Goal: Task Accomplishment & Management: Manage account settings

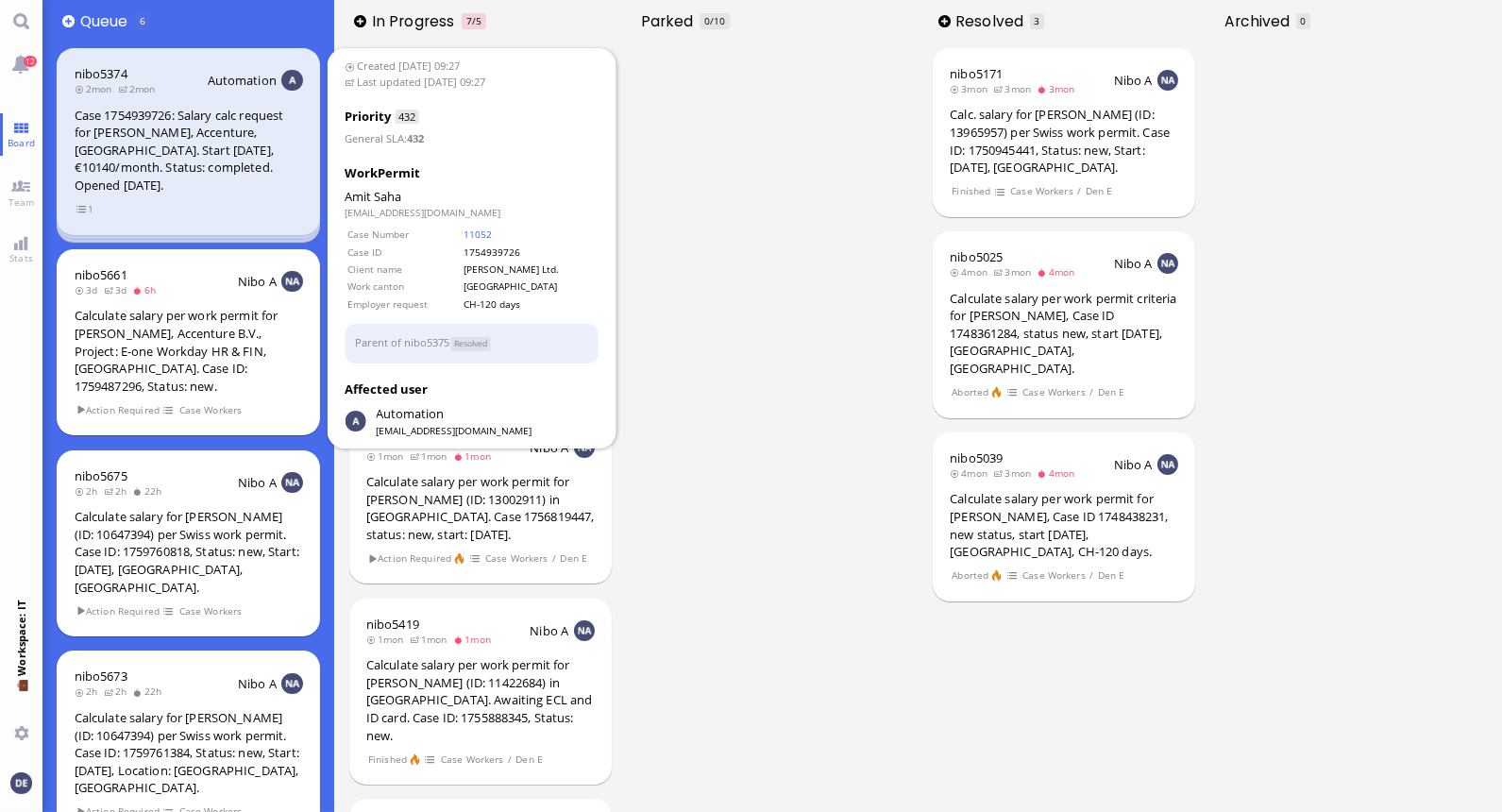
click at [191, 163] on div "Case 1754939726: Salary calc request for [PERSON_NAME], Accenture, [GEOGRAPHIC_…" at bounding box center [189, 151] width 228 height 88
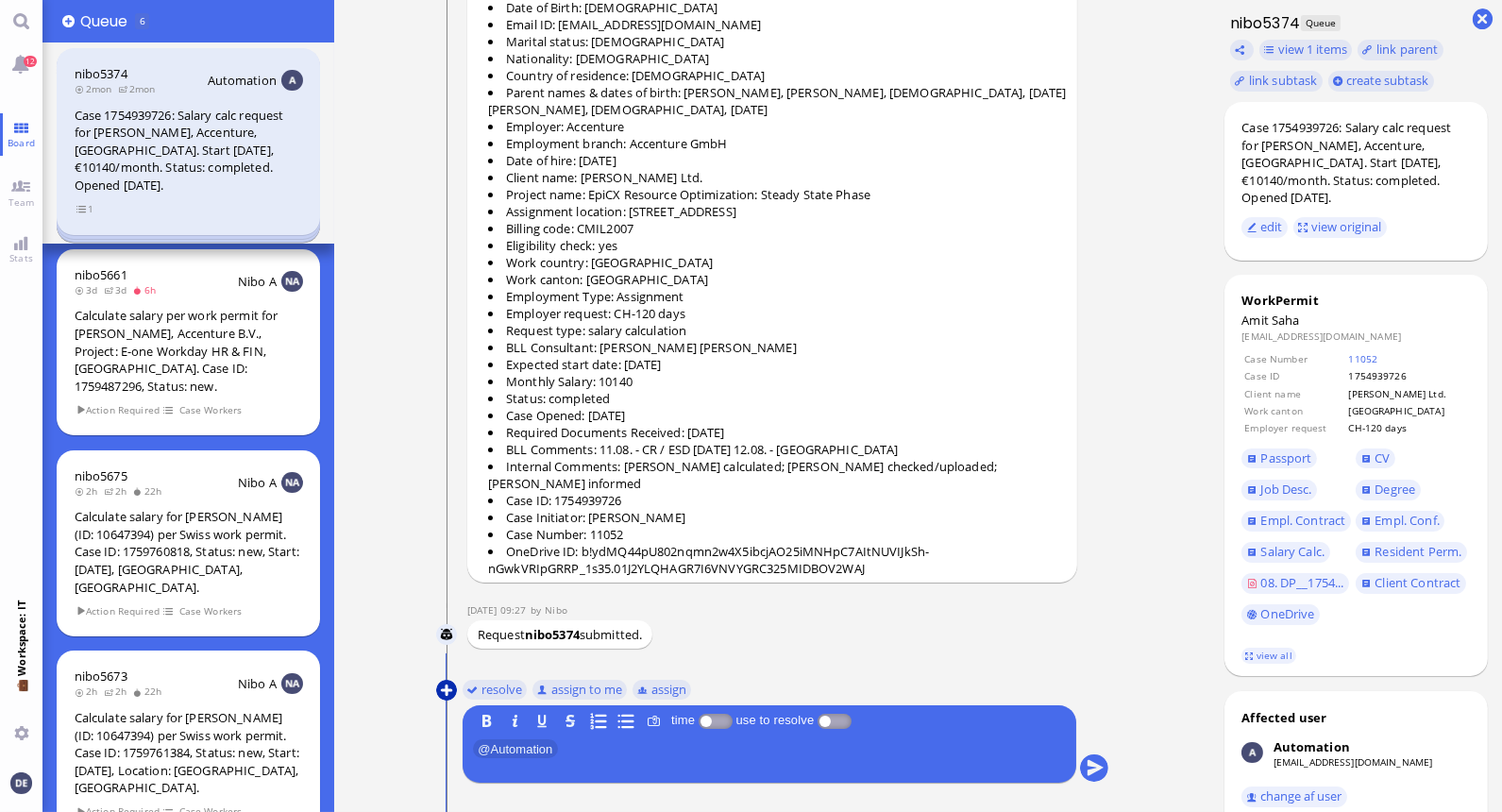
click at [445, 687] on button at bounding box center [446, 690] width 21 height 21
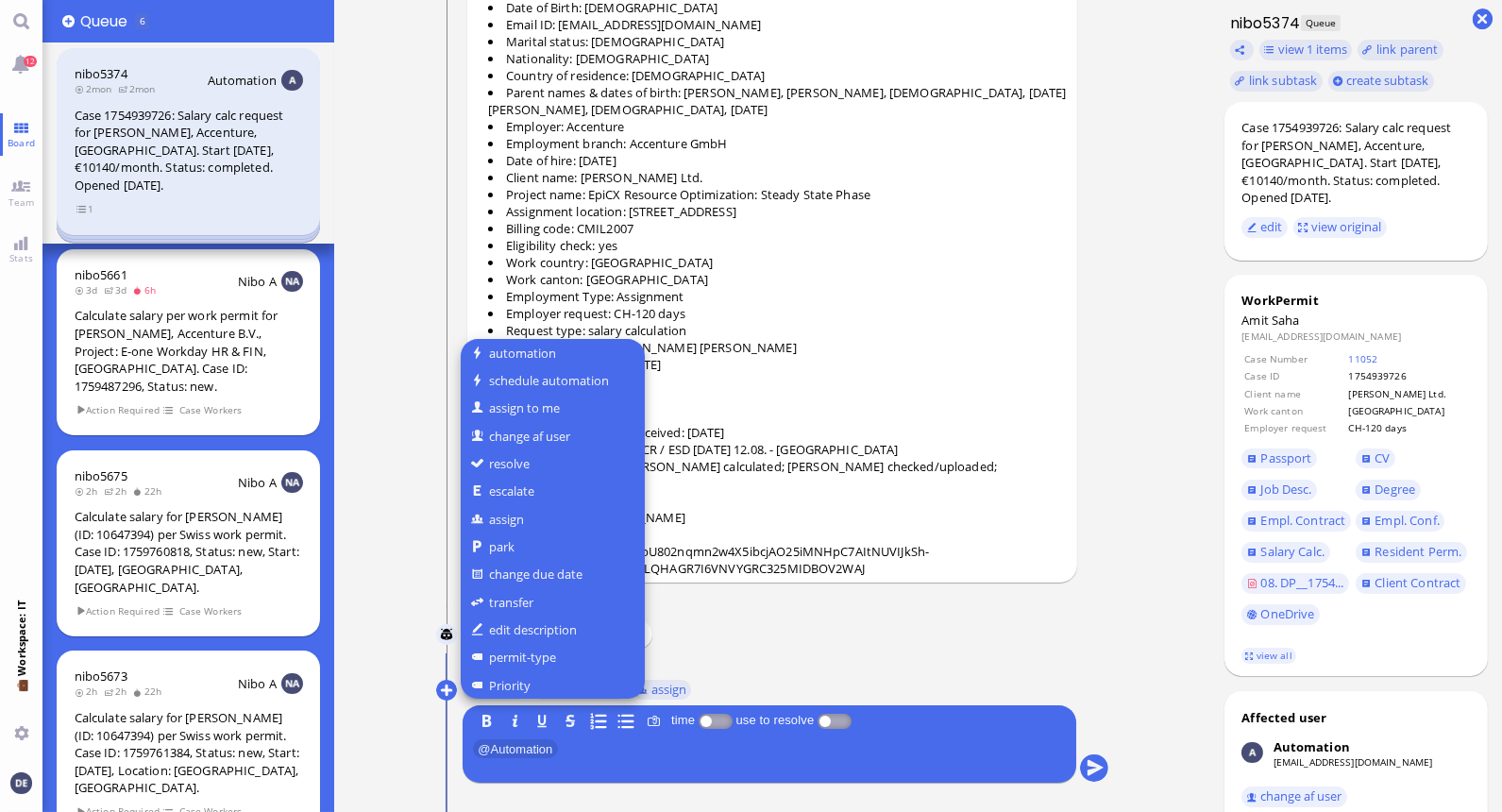
click at [25, 179] on div at bounding box center [751, 406] width 1502 height 812
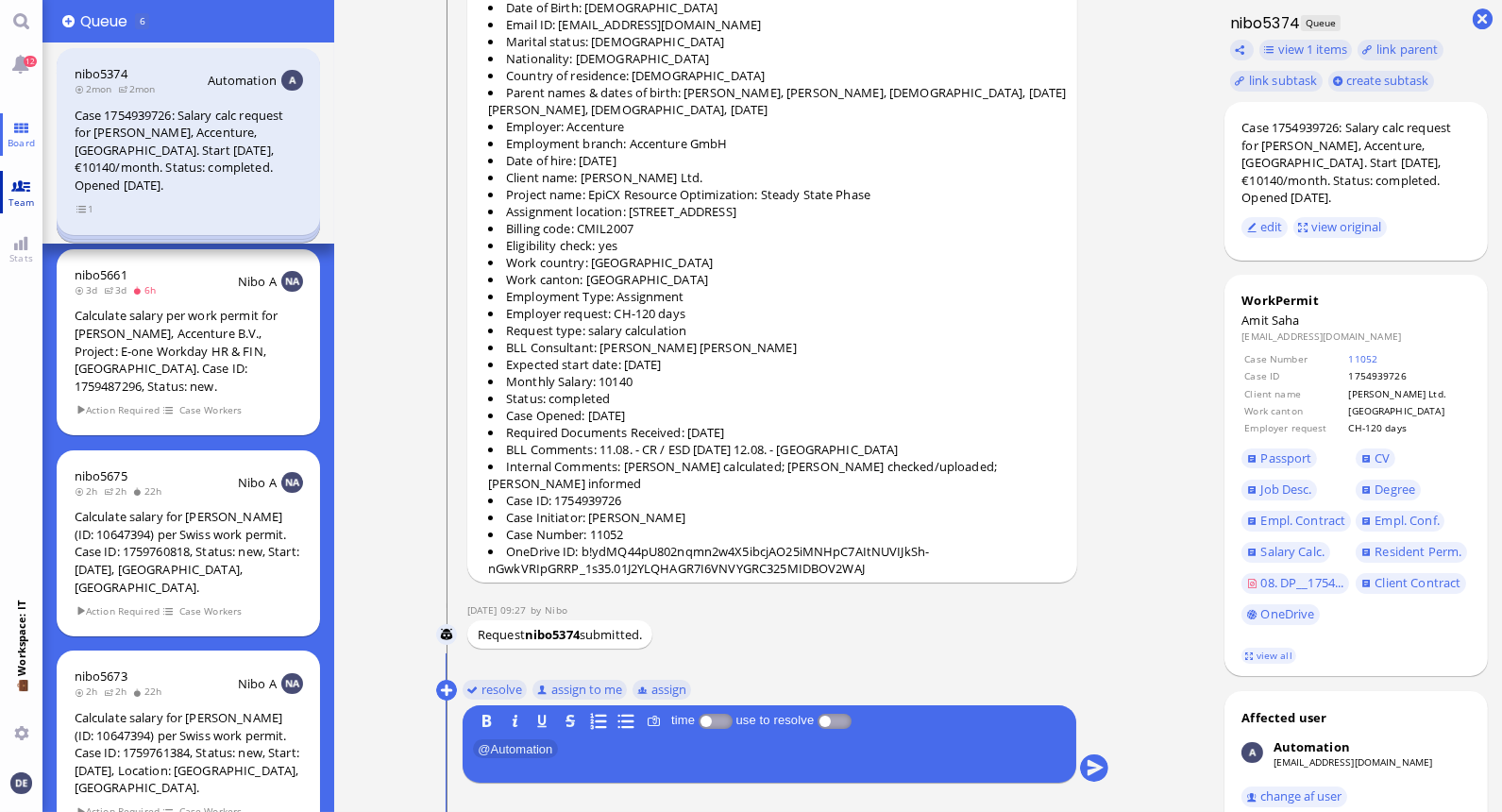
click at [26, 191] on link "Team" at bounding box center [21, 191] width 43 height 43
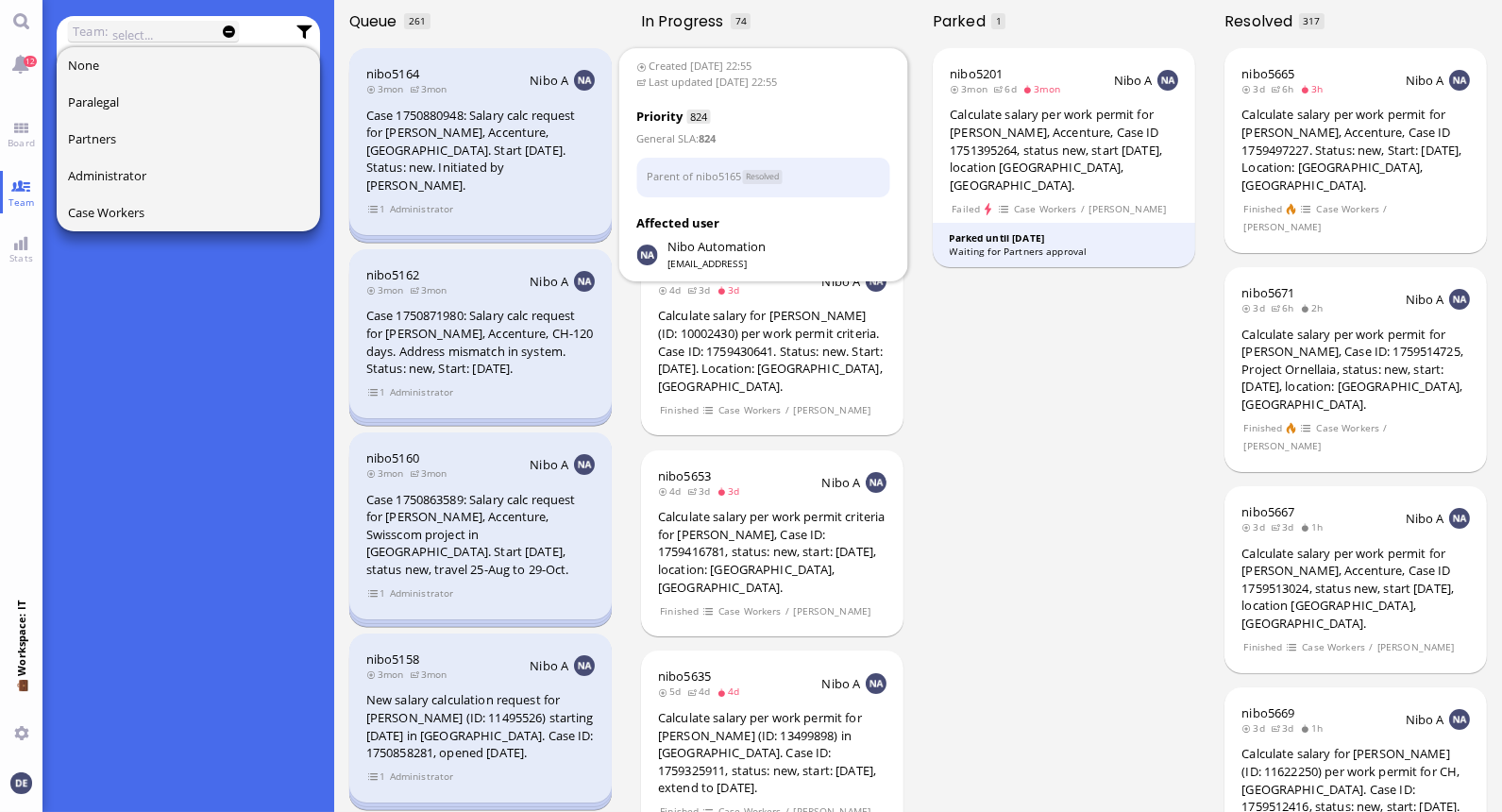
click at [410, 128] on div "Case 1750880948: Salary calc request for [PERSON_NAME], Accenture, [GEOGRAPHIC_…" at bounding box center [480, 151] width 228 height 88
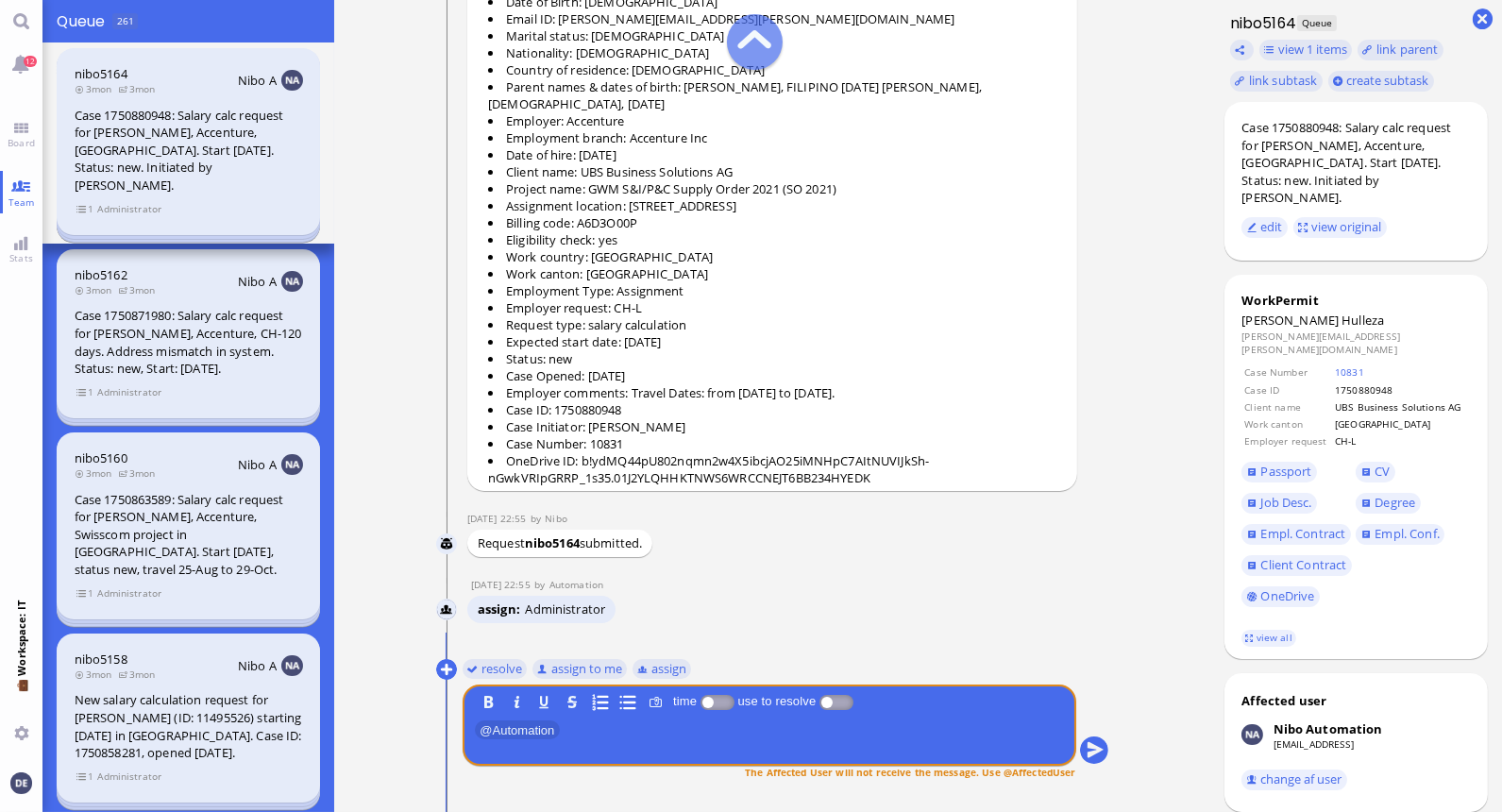
scroll to position [-174, 0]
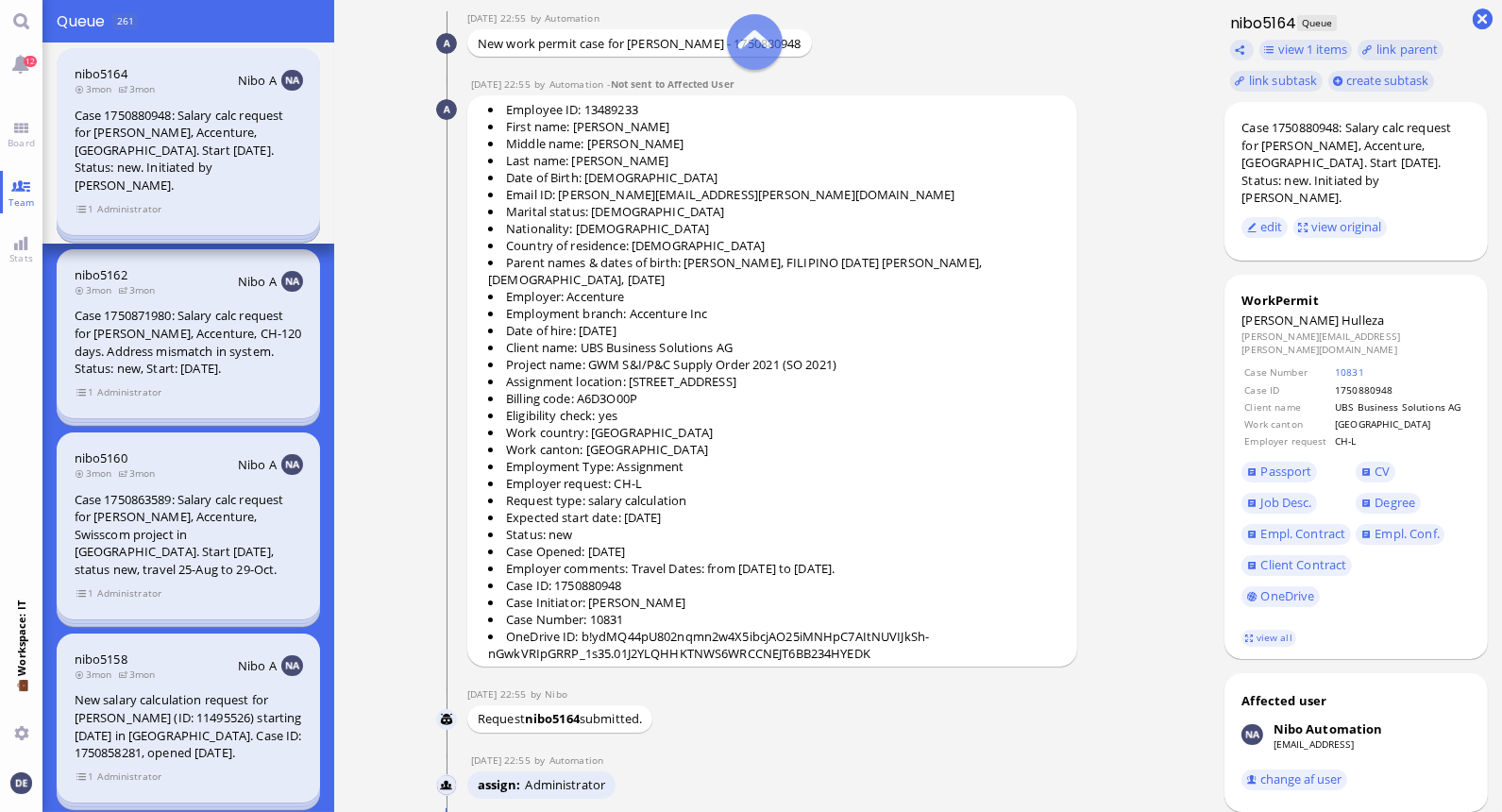
click at [147, 315] on div "Case 1750871980: Salary calc request for [PERSON_NAME], Accenture, CH-120 days.…" at bounding box center [189, 342] width 228 height 70
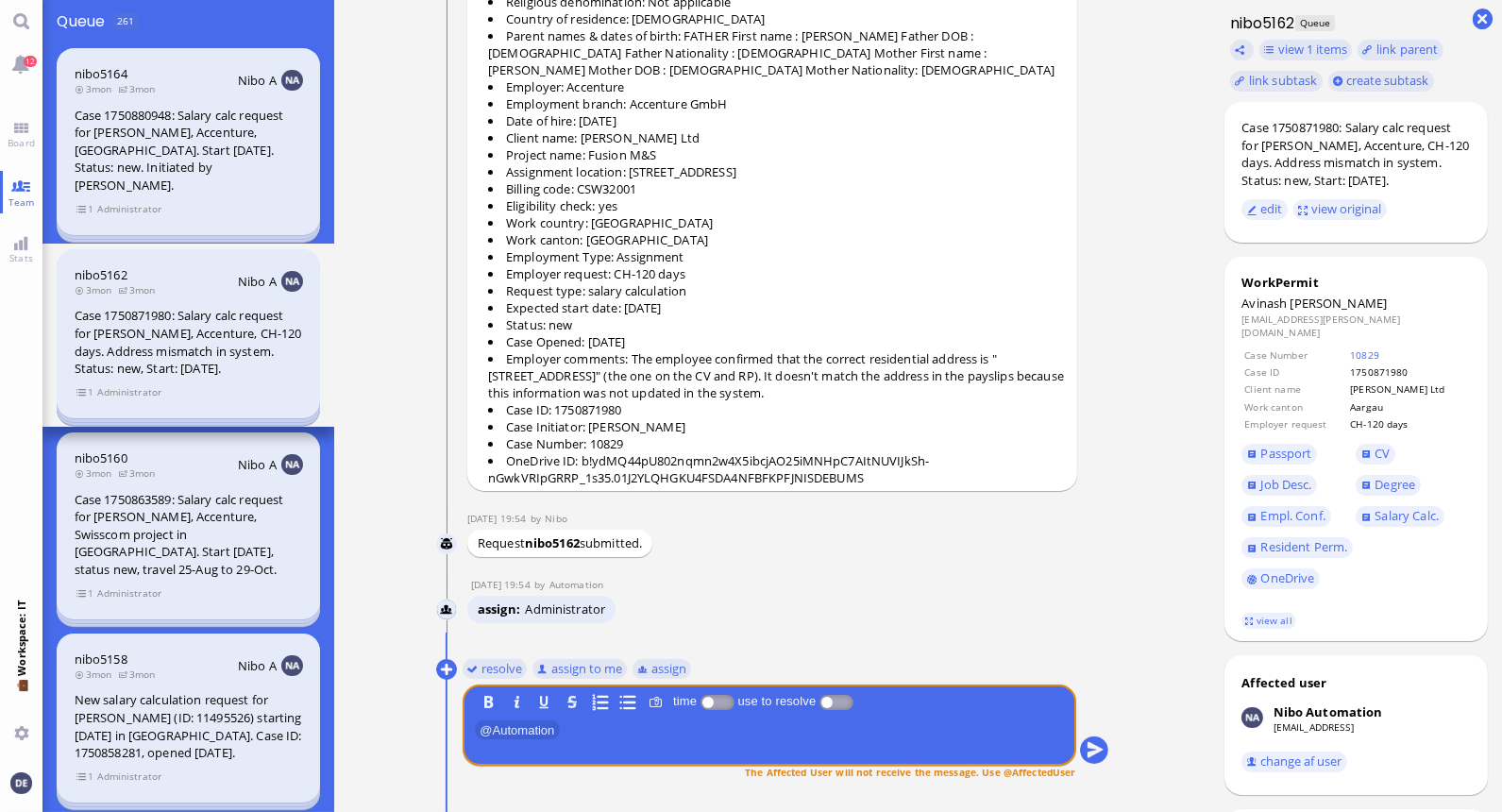
click at [149, 544] on div "nibo5160 3mon 3mon Nibo A Case 1750863589: Salary calc request for [PERSON_NAME…" at bounding box center [188, 525] width 262 height 187
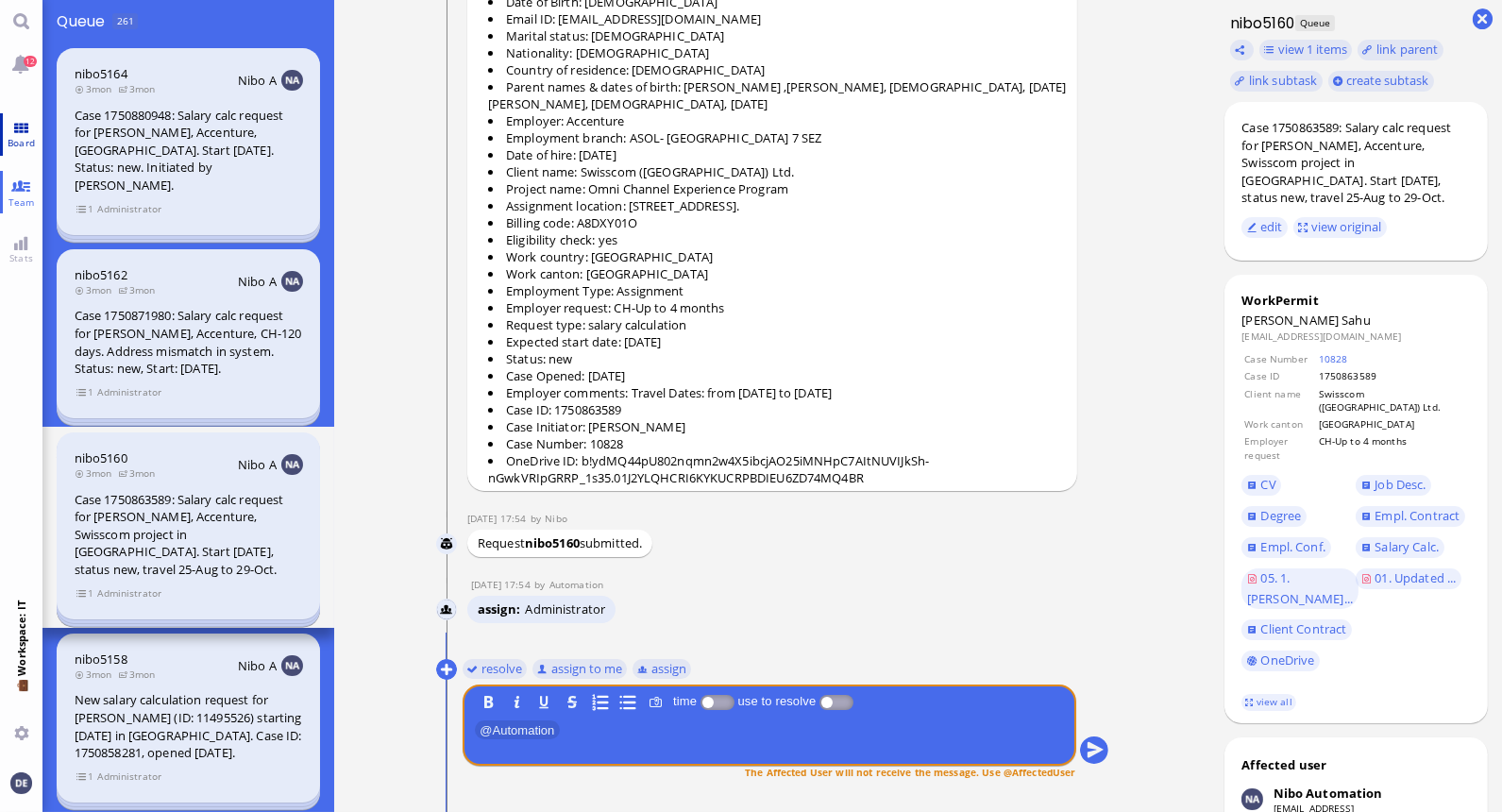
click at [20, 130] on link "Board" at bounding box center [21, 135] width 43 height 43
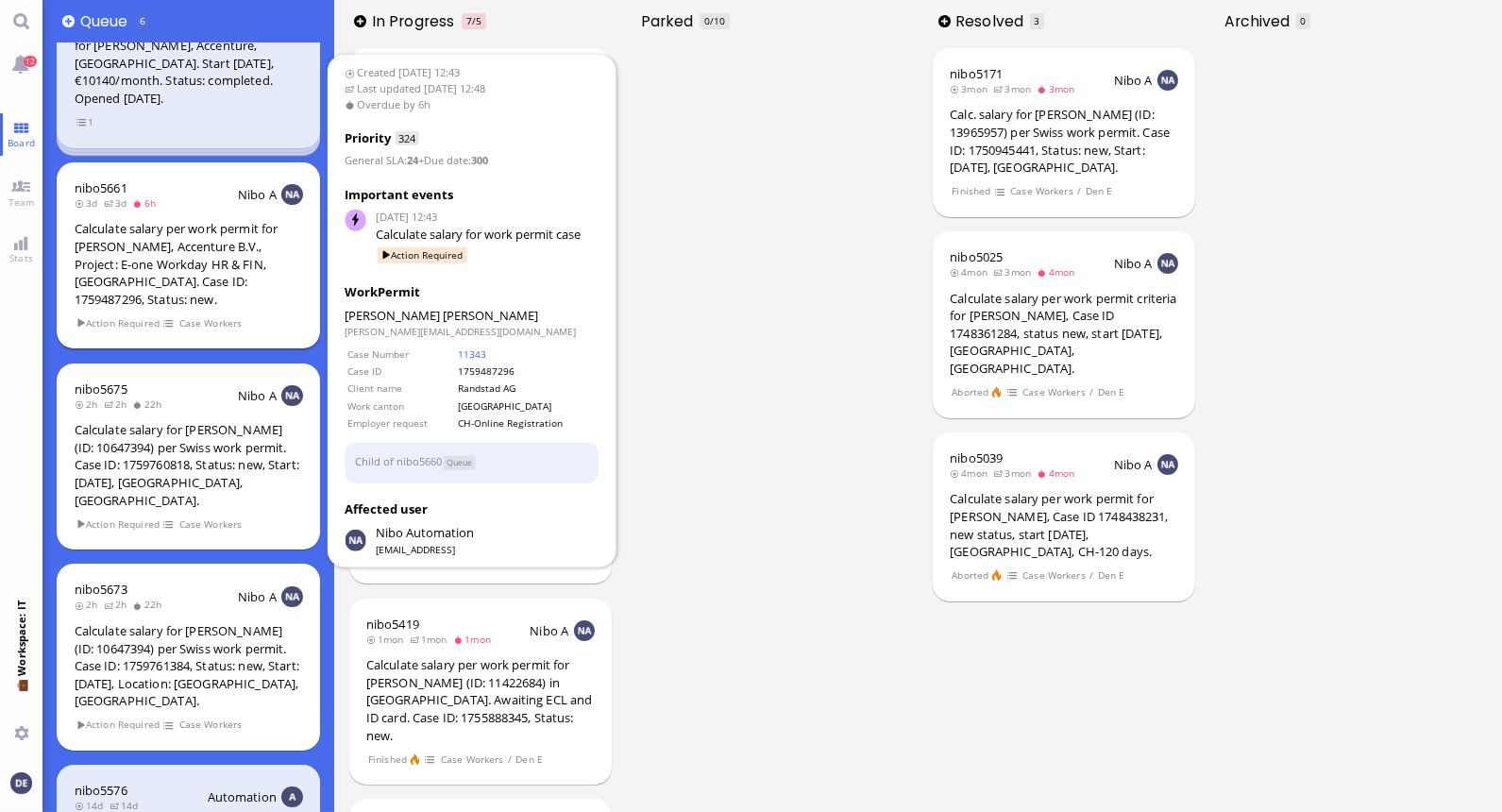
scroll to position [357, 0]
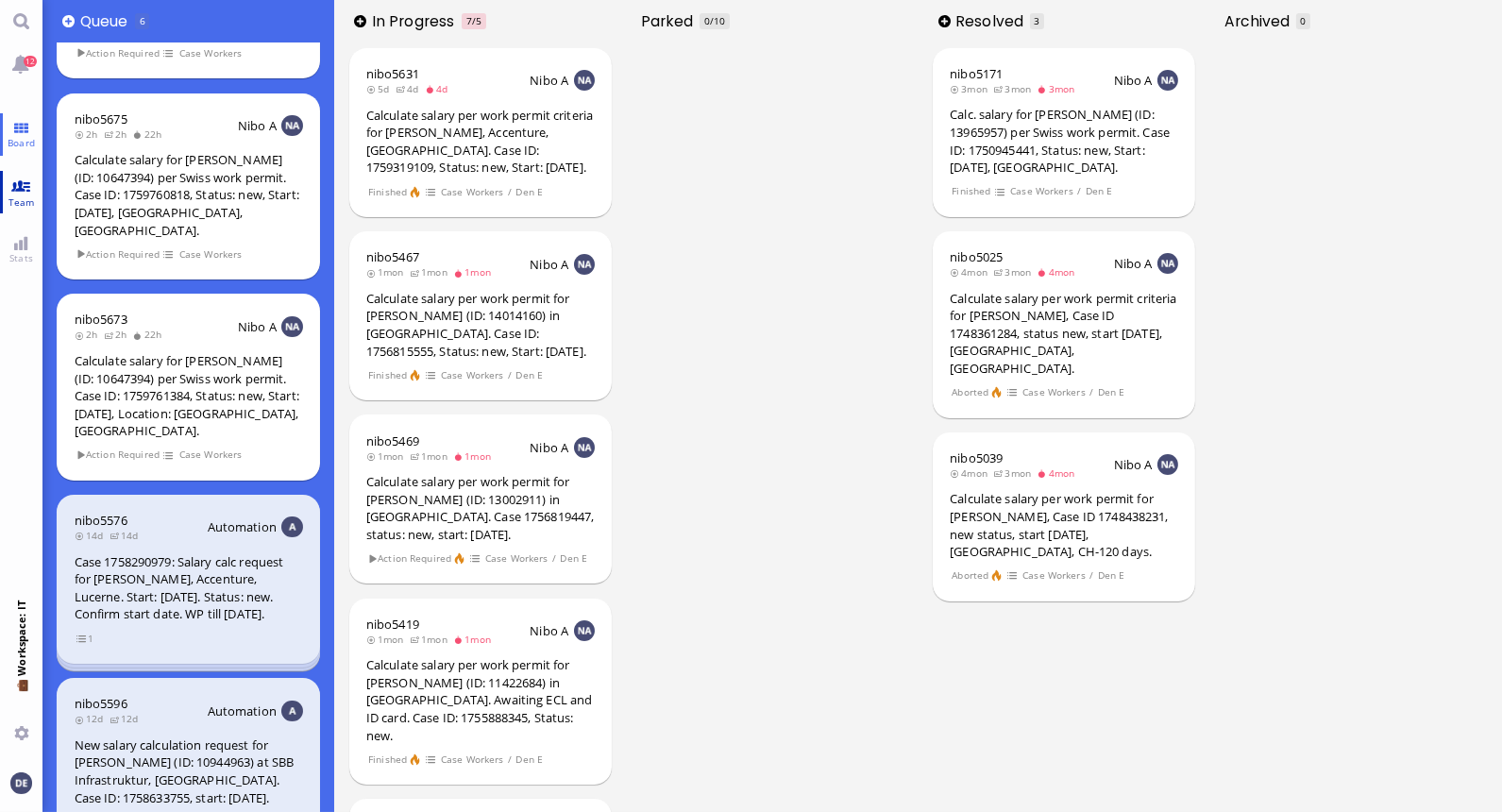
click at [22, 191] on link "Team" at bounding box center [21, 191] width 43 height 43
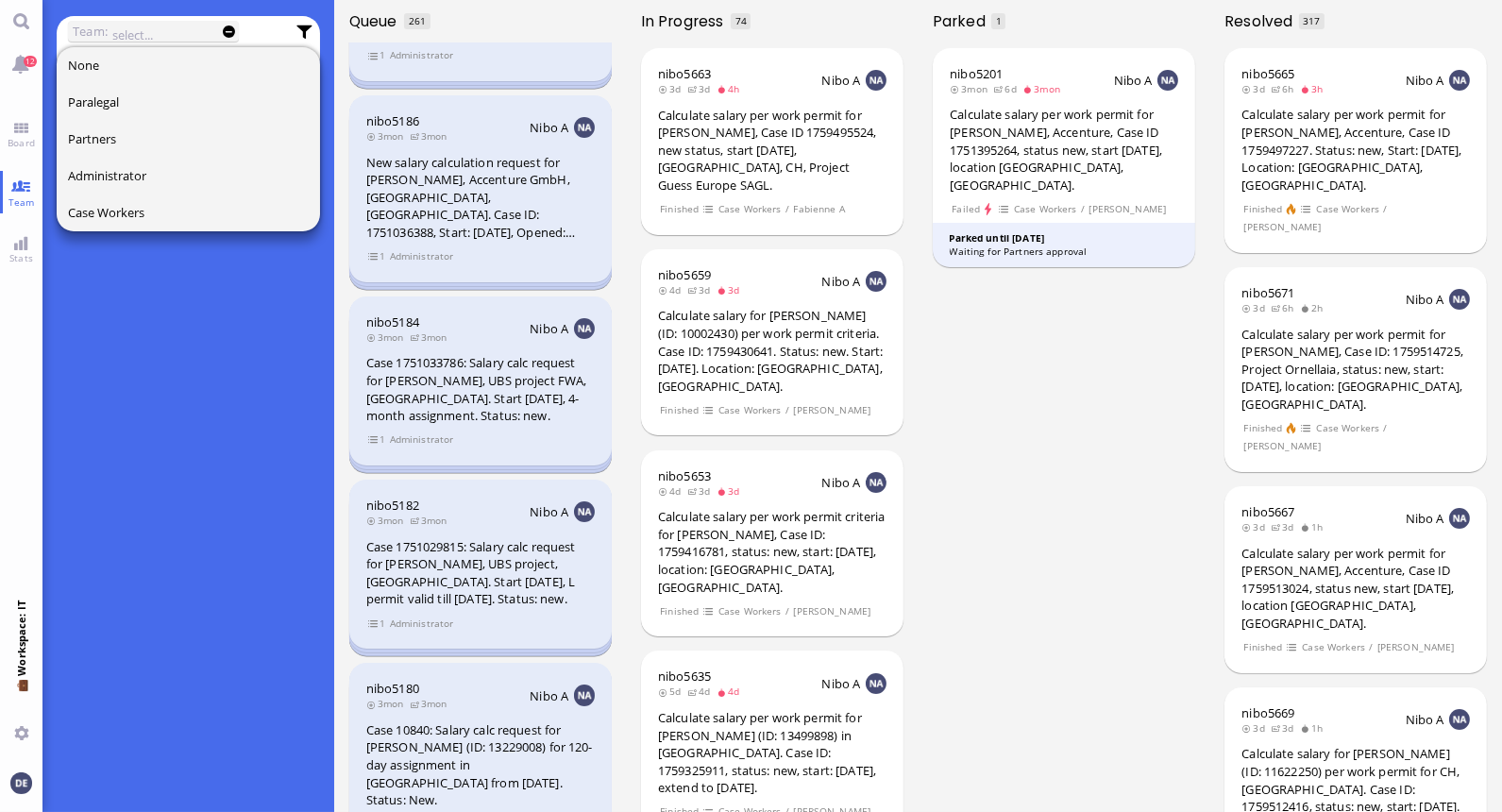
scroll to position [2094, 0]
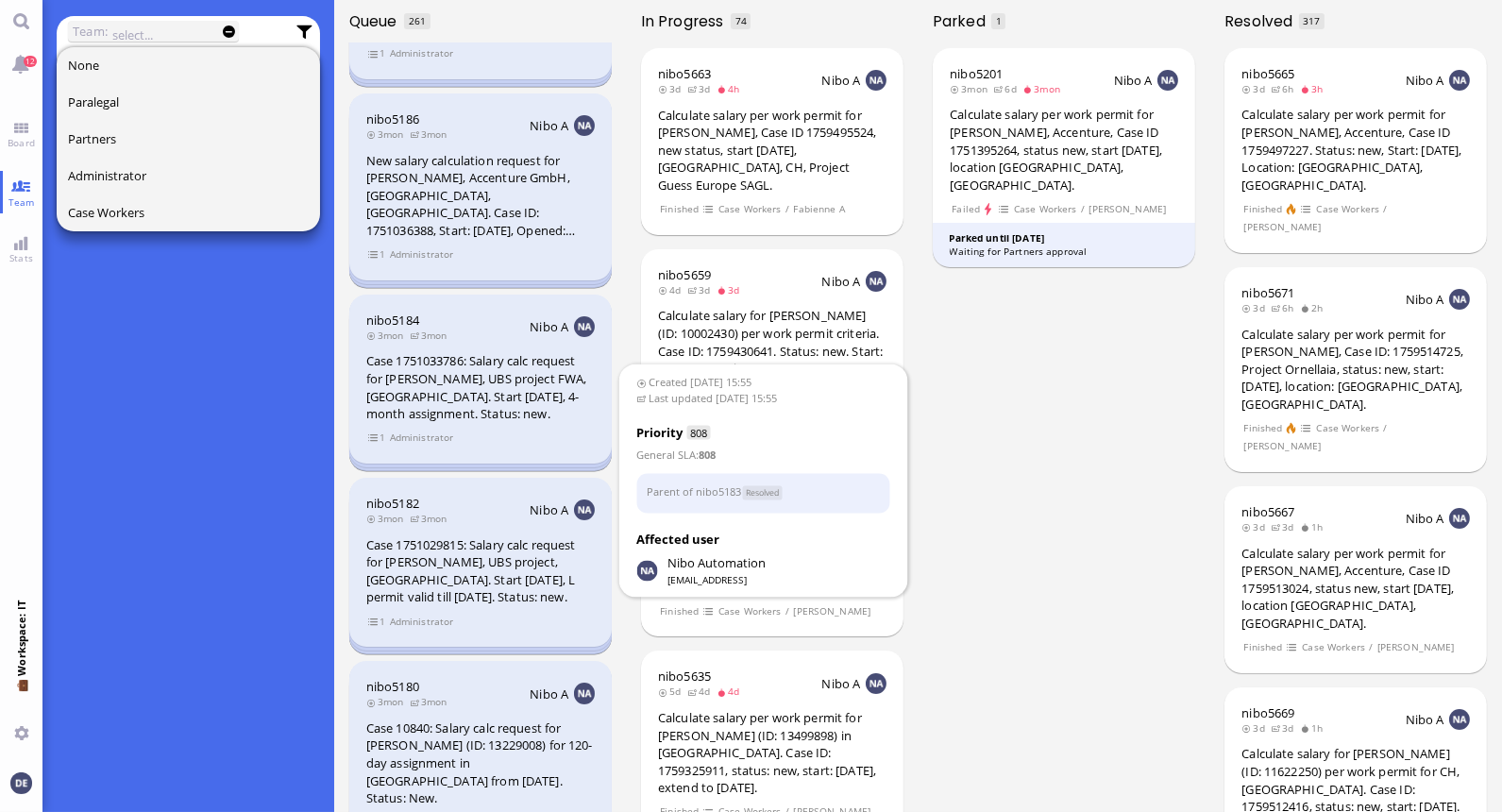
click at [467, 536] on div "Case 1751029815: Salary calc request for [PERSON_NAME], UBS project, [GEOGRAPHI…" at bounding box center [480, 571] width 228 height 70
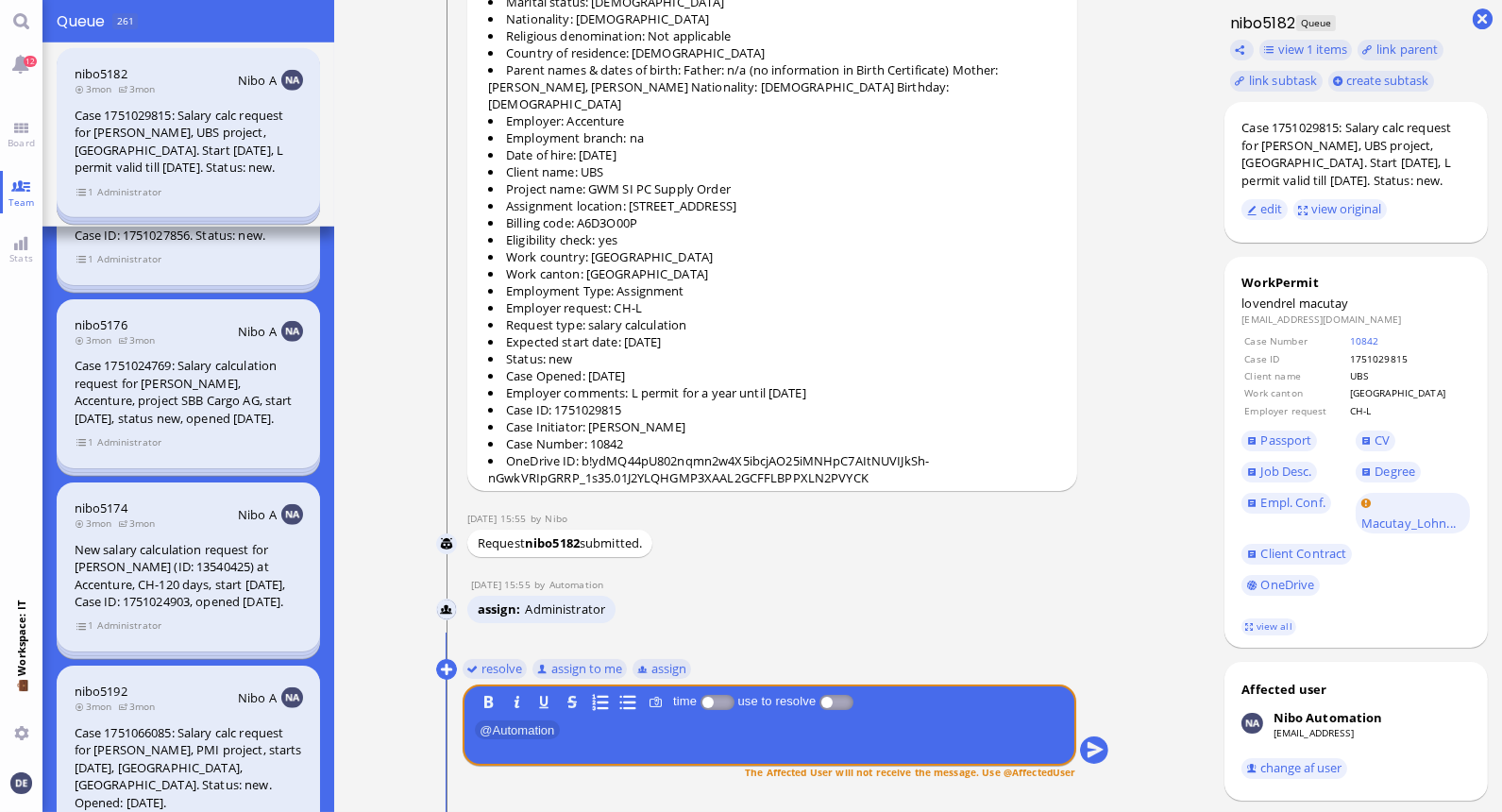
scroll to position [3022, 0]
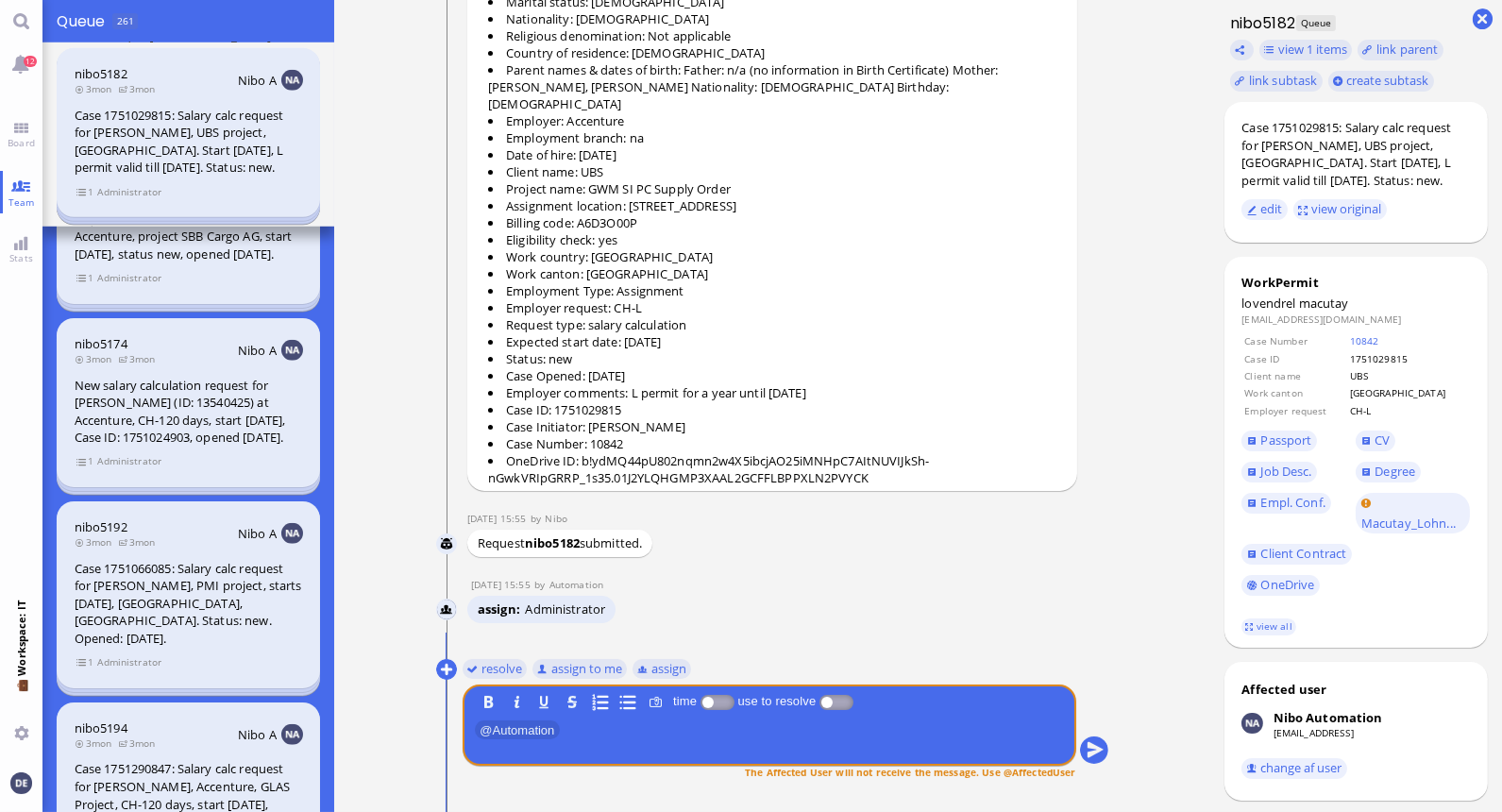
click at [166, 560] on div "Case 1751066085: Salary calc request for [PERSON_NAME], PMI project, starts [DA…" at bounding box center [189, 604] width 228 height 88
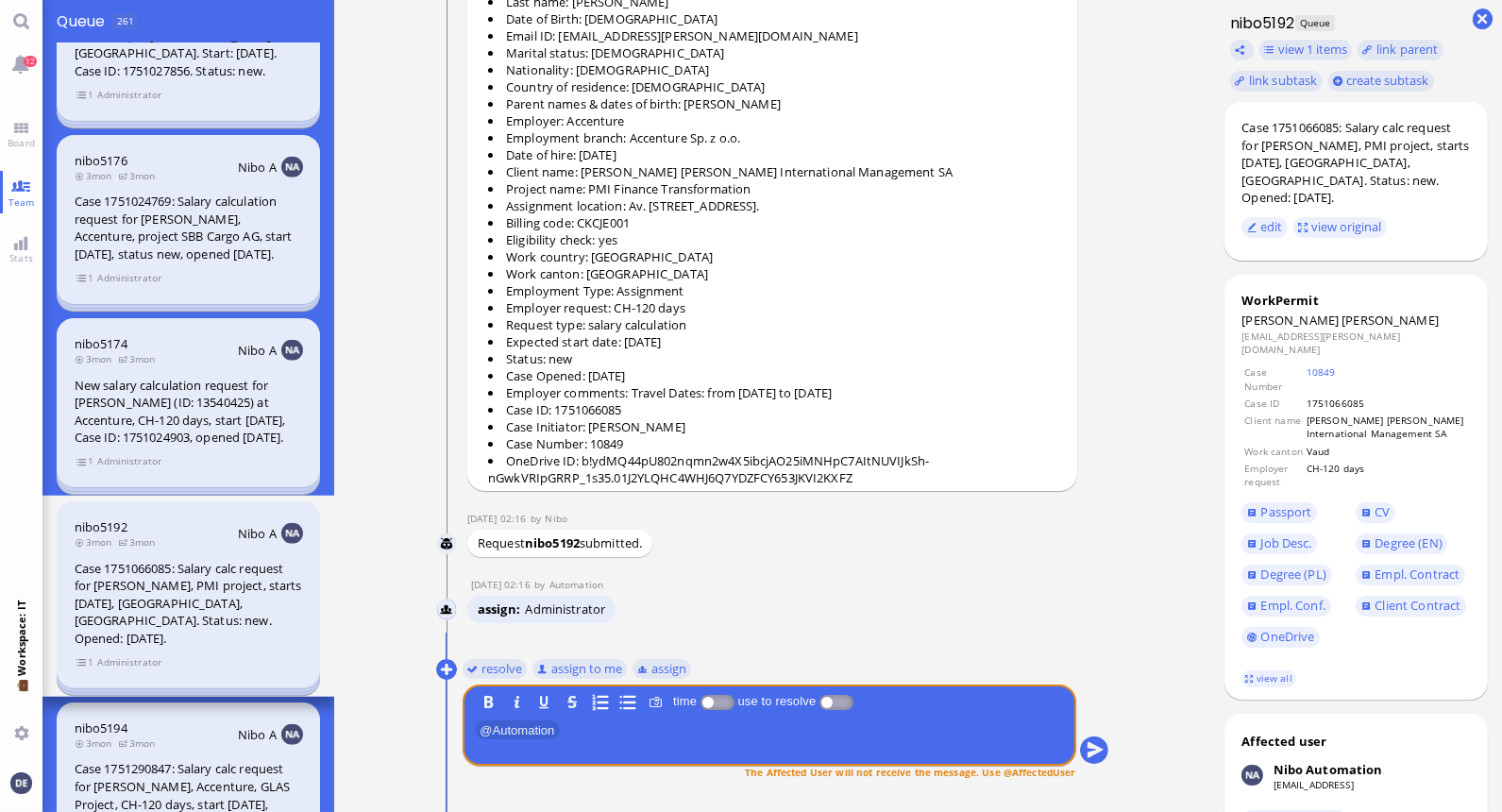
click at [182, 376] on div "New salary calculation request for [PERSON_NAME] (ID: 13540425) at Accenture, C…" at bounding box center [189, 411] width 228 height 70
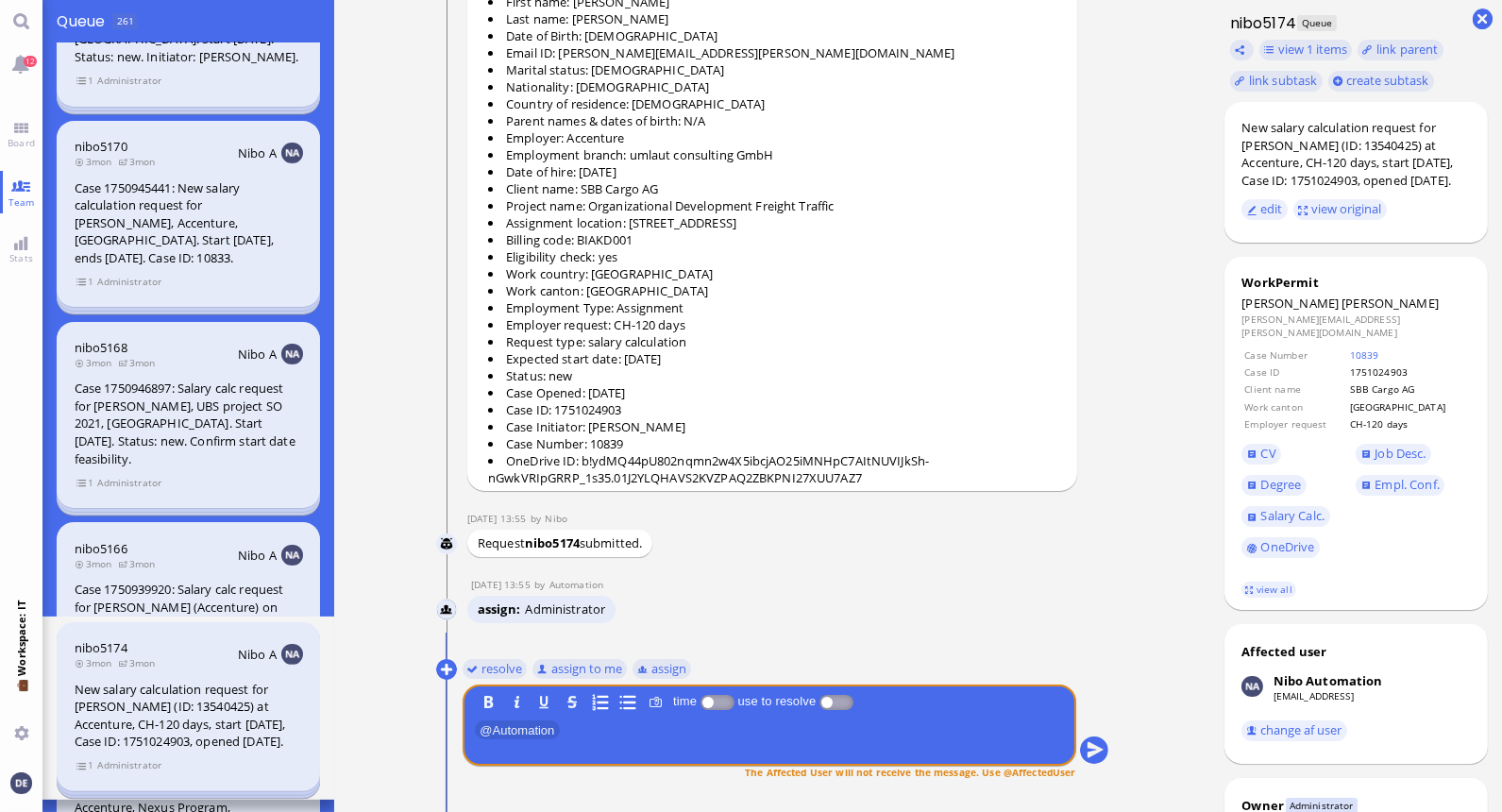
scroll to position [893, 0]
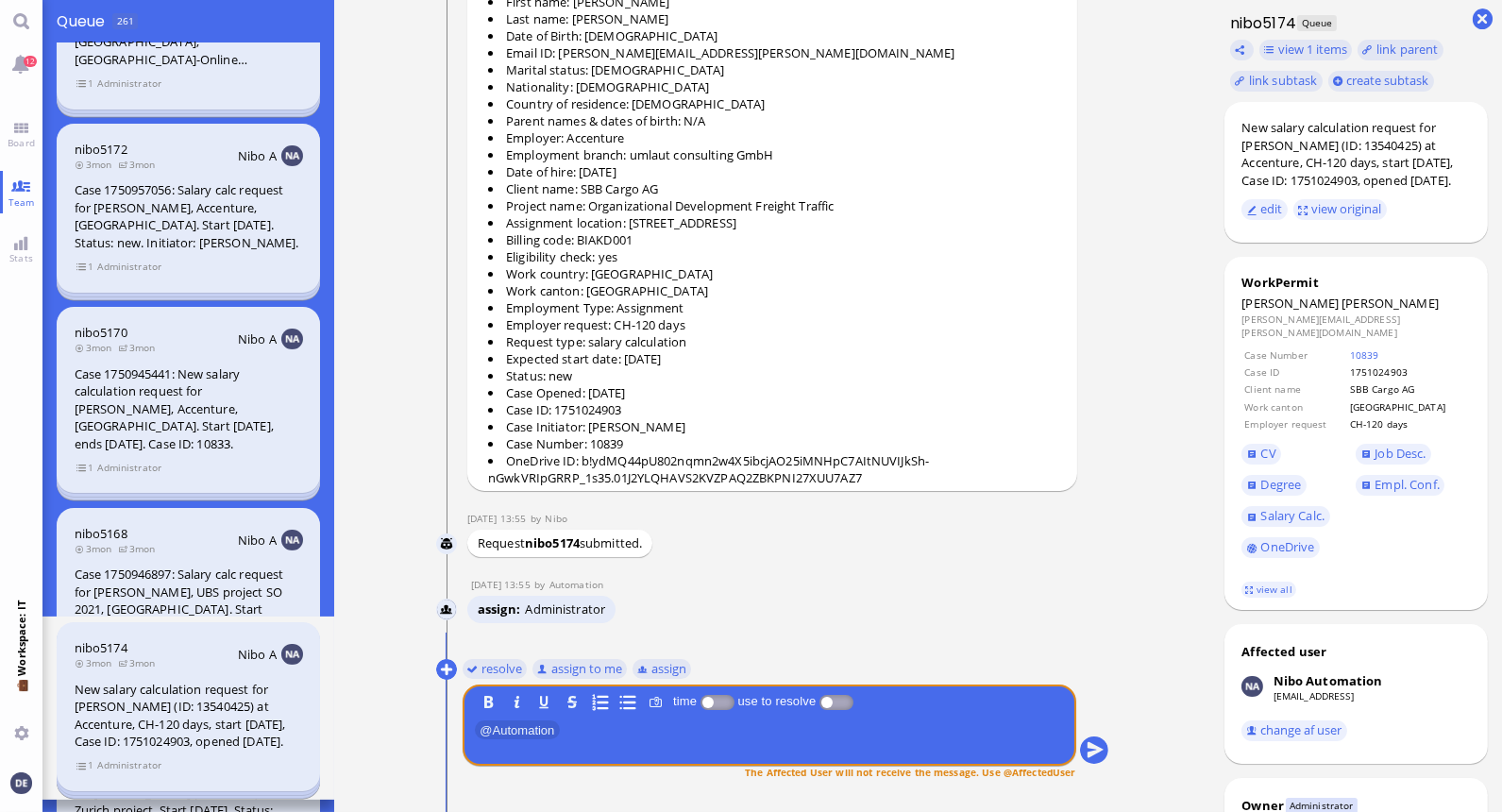
click at [174, 257] on section "1 Administrator" at bounding box center [189, 265] width 228 height 18
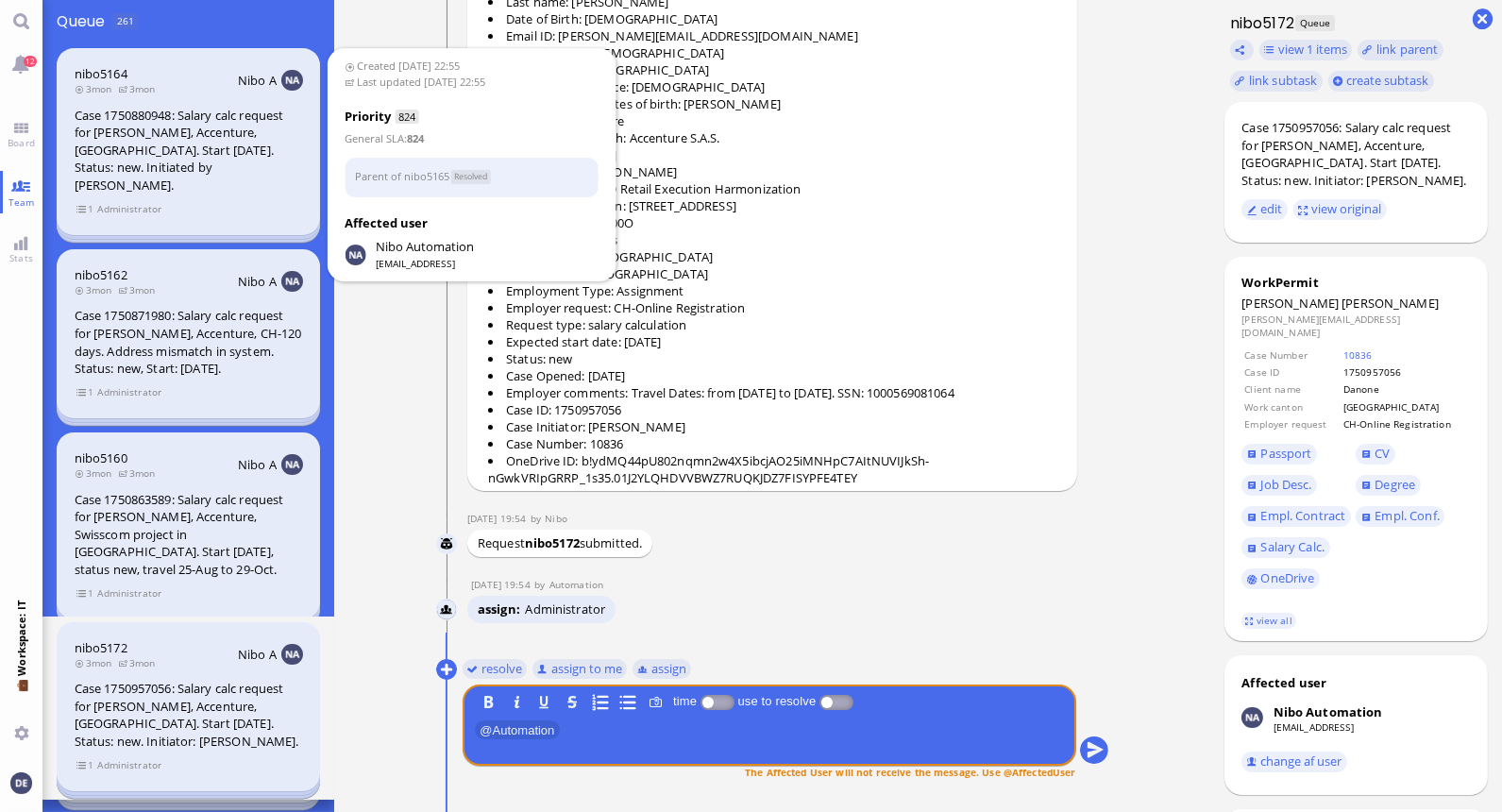
click at [174, 199] on section "1 Administrator" at bounding box center [189, 208] width 228 height 18
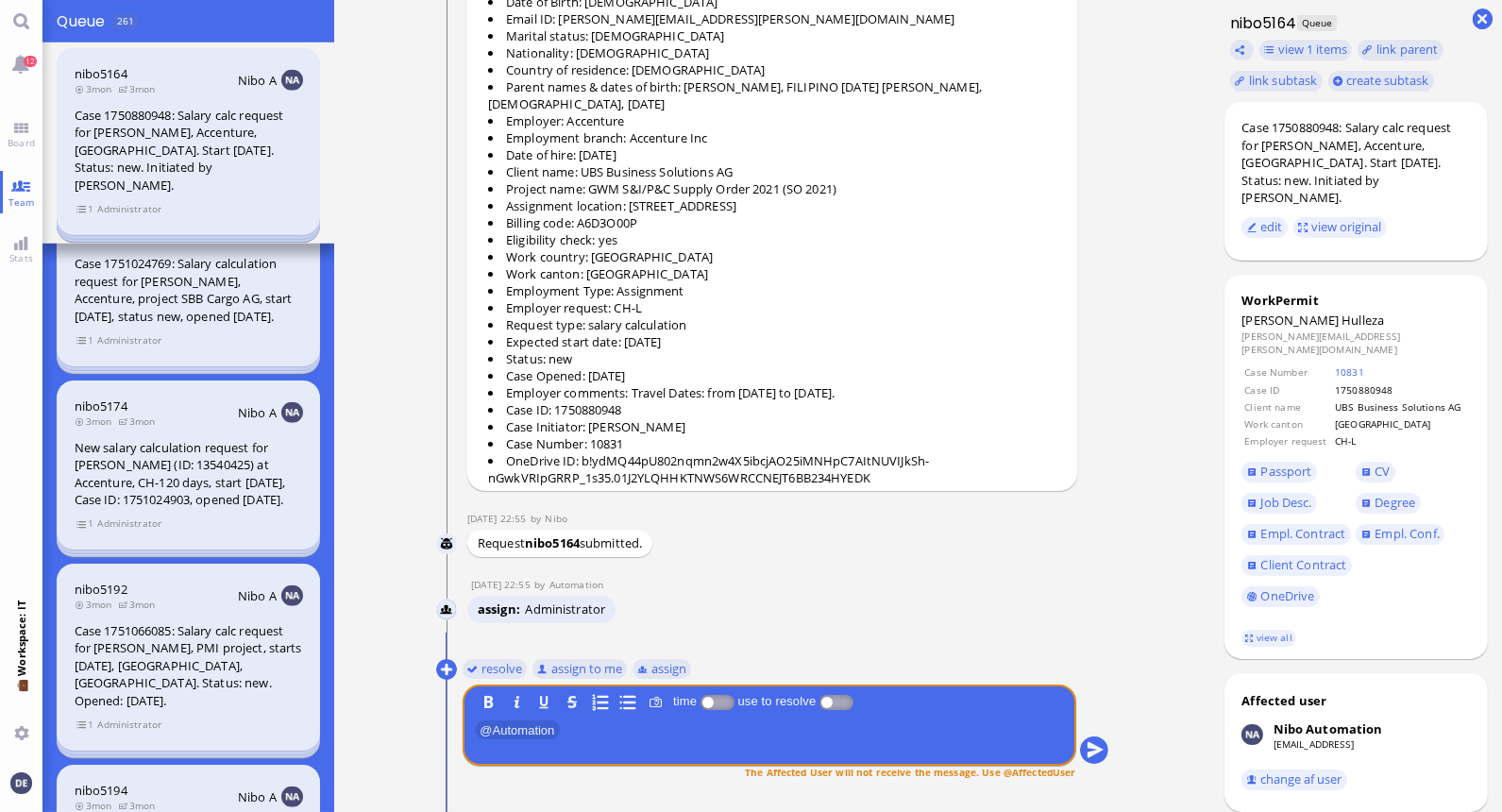
scroll to position [3022, 0]
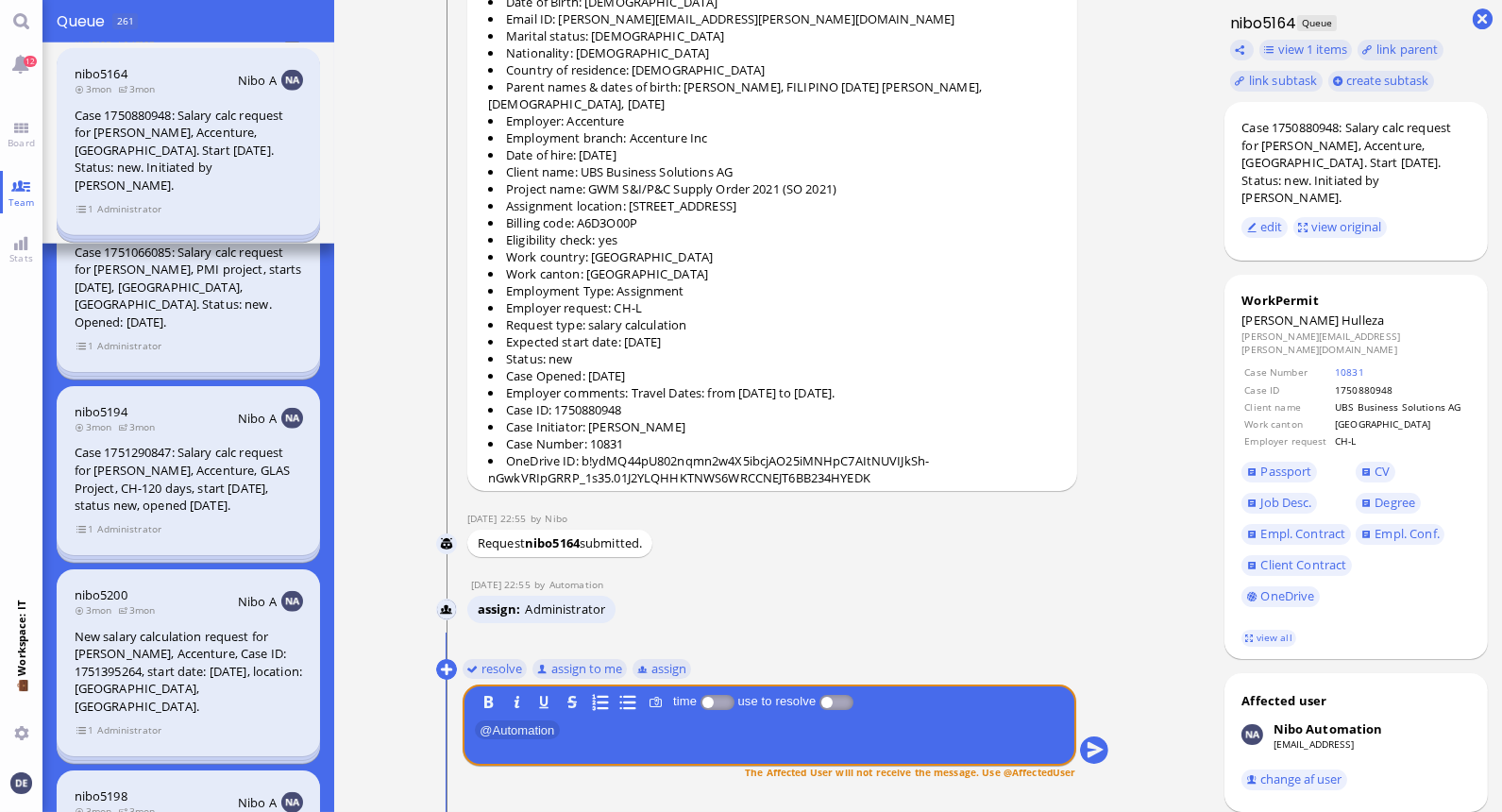
scroll to position [3338, 0]
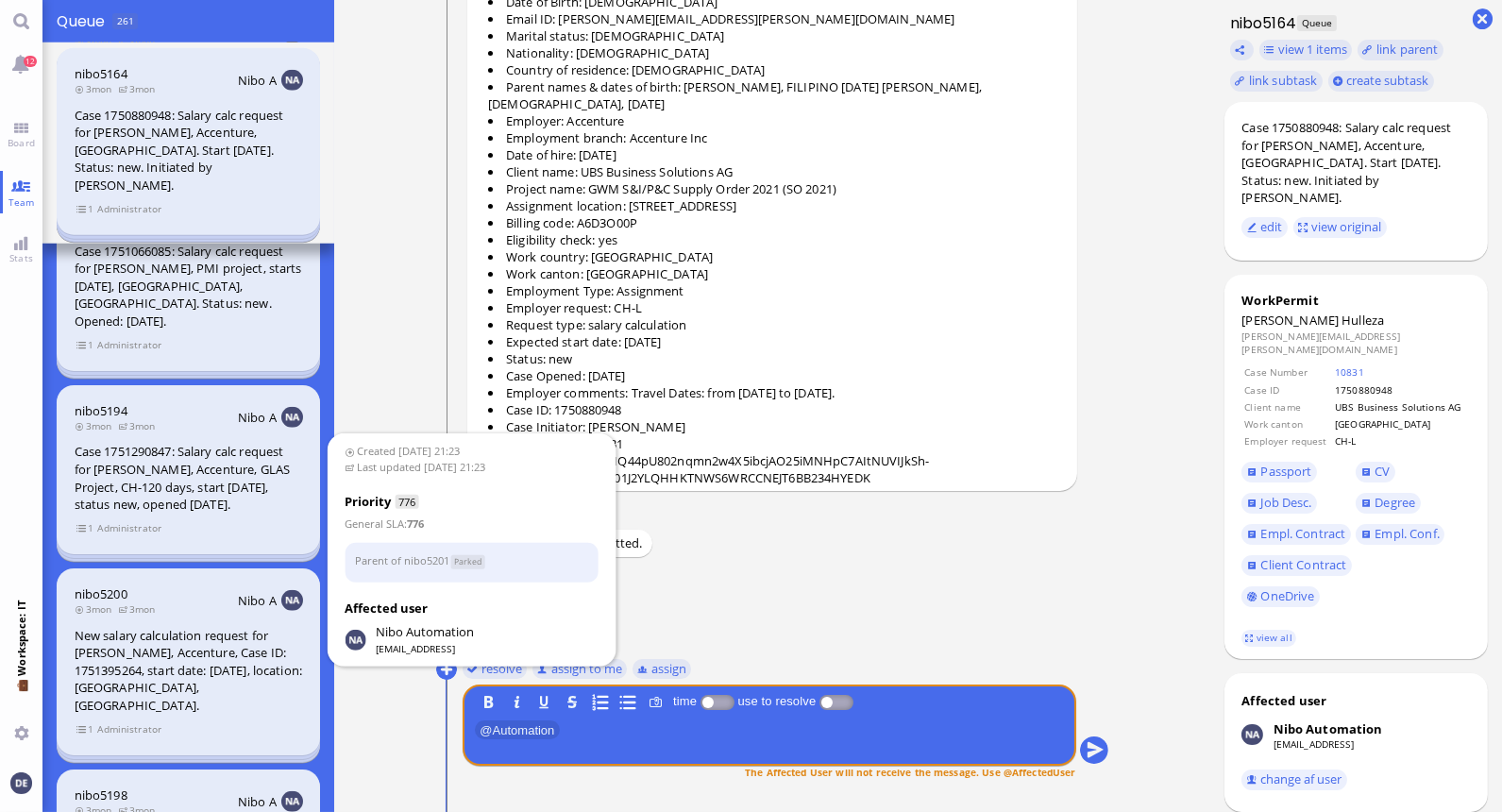
click at [195, 626] on div "New salary calculation request for [PERSON_NAME], Accenture, Case ID: 175139526…" at bounding box center [189, 670] width 228 height 88
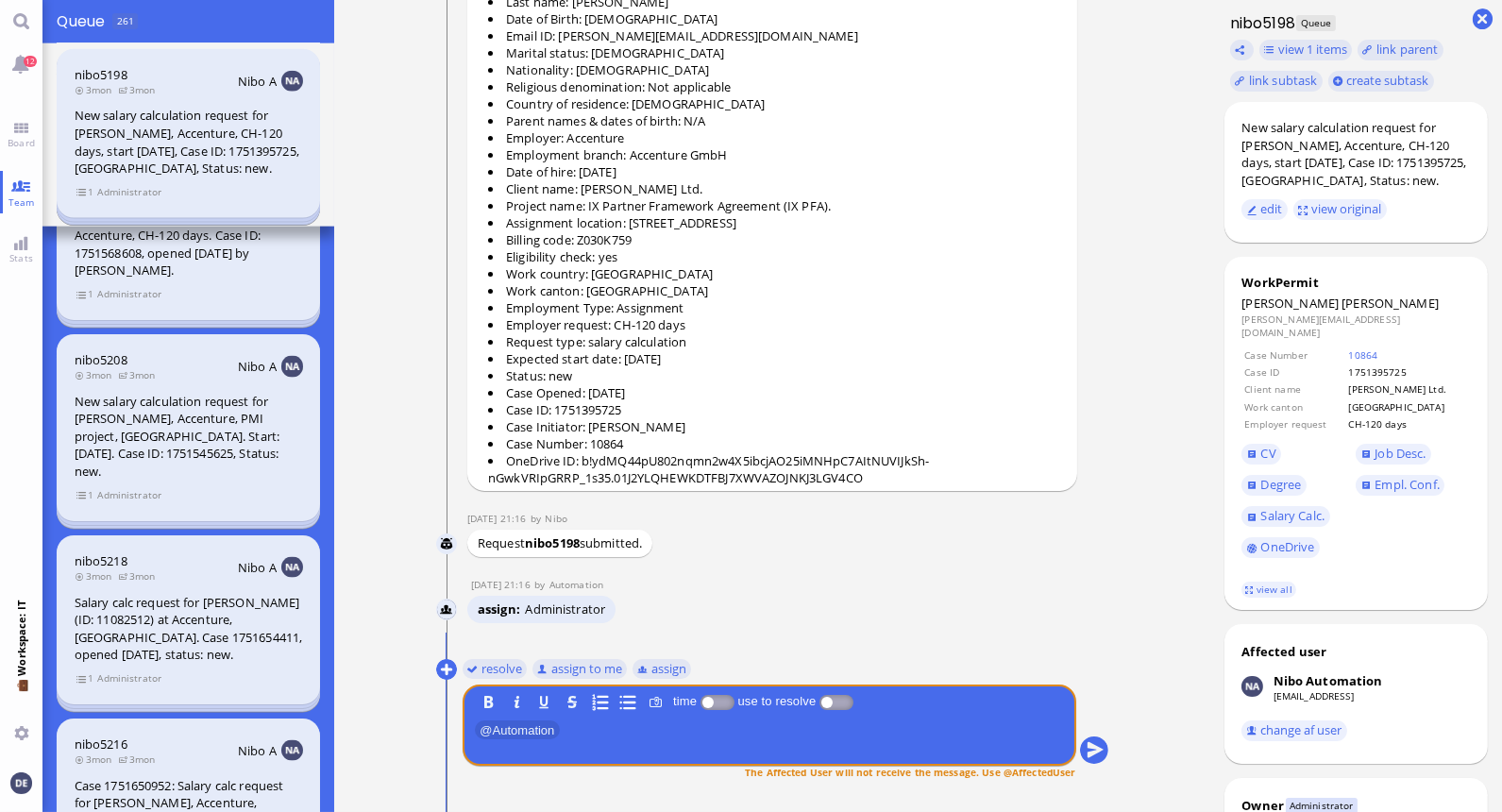
scroll to position [4965, 0]
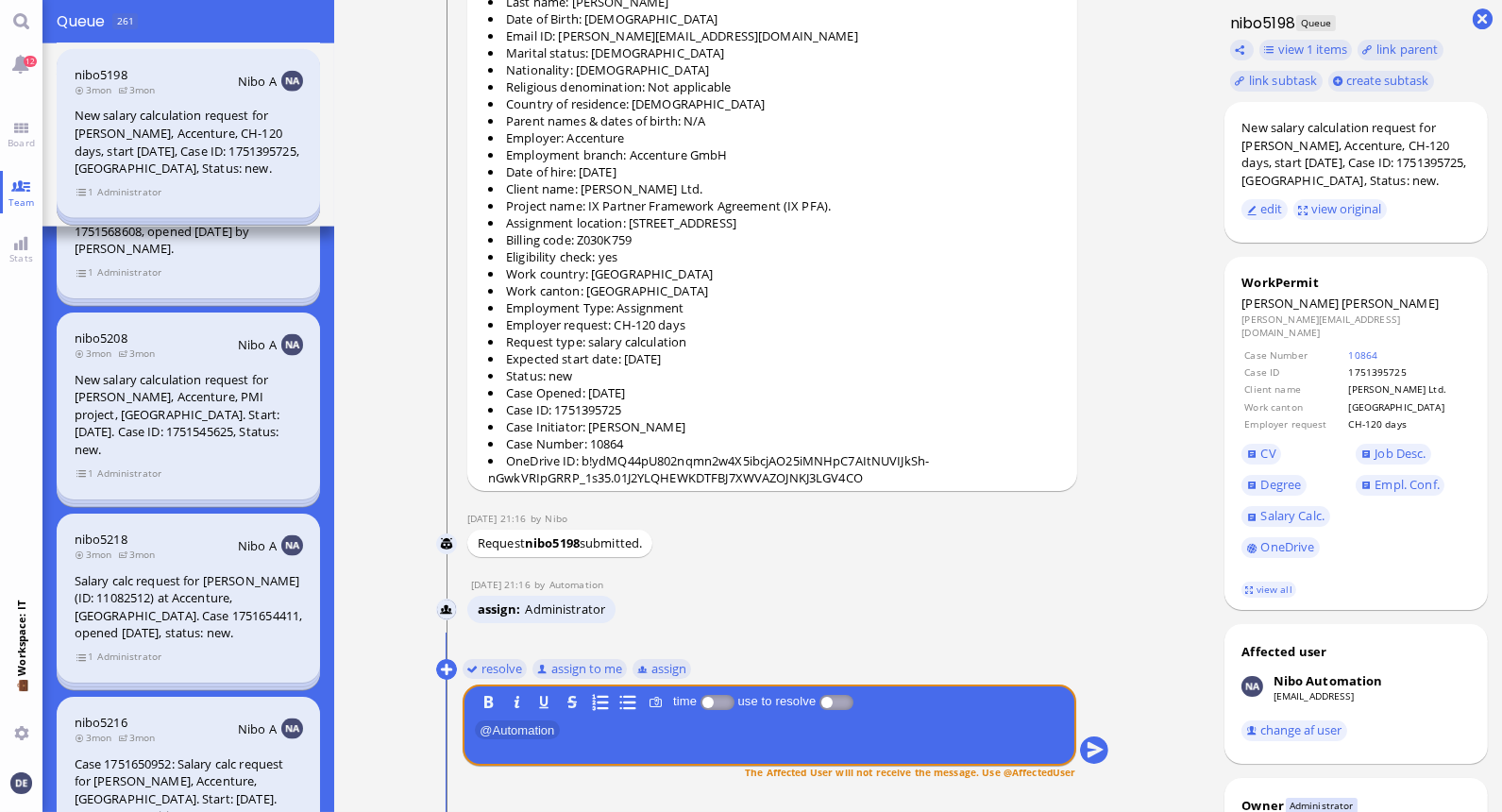
click at [193, 713] on header "nibo5216 3mon 3mon Nibo A" at bounding box center [189, 729] width 228 height 30
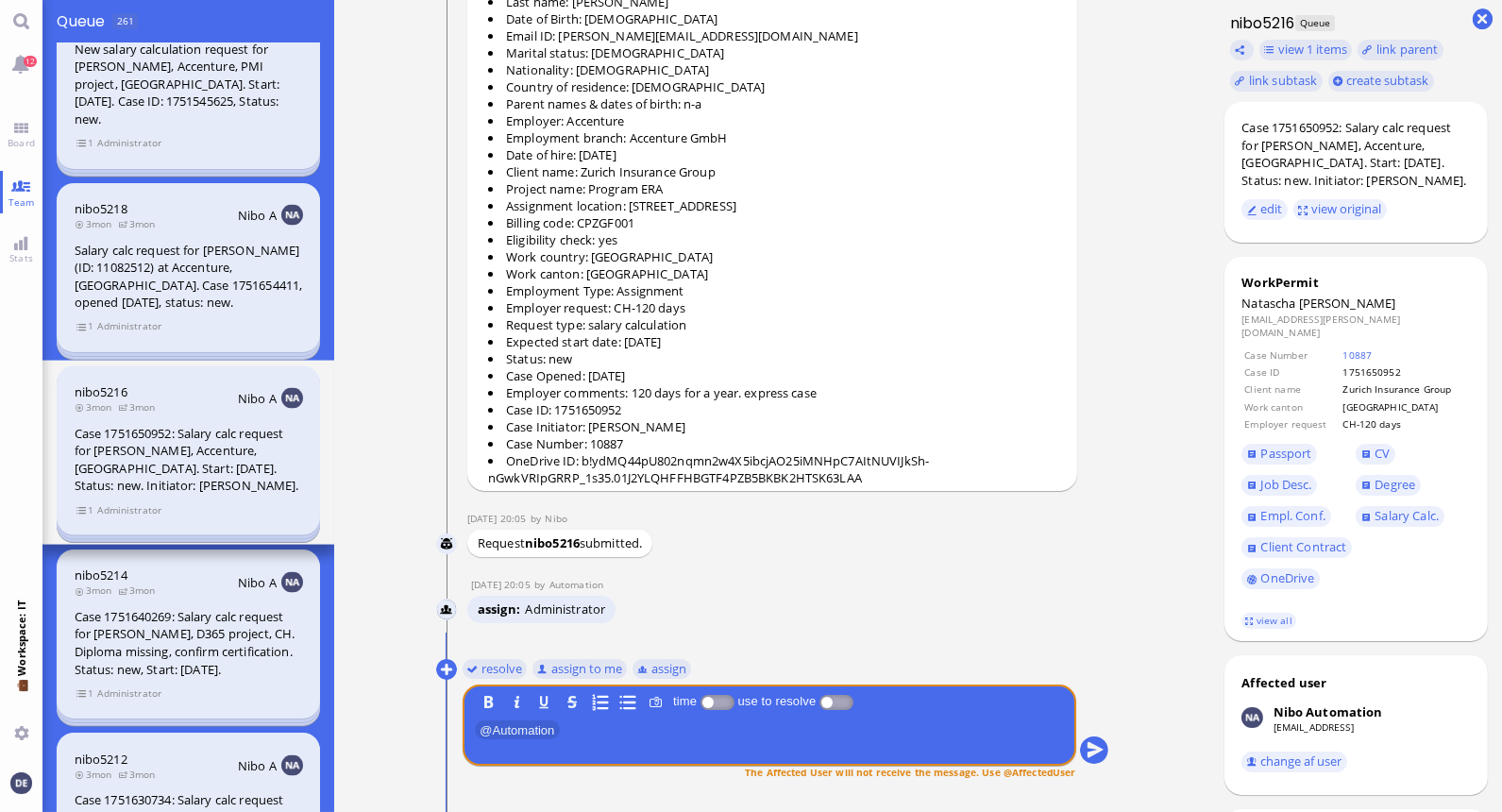
scroll to position [5432, 0]
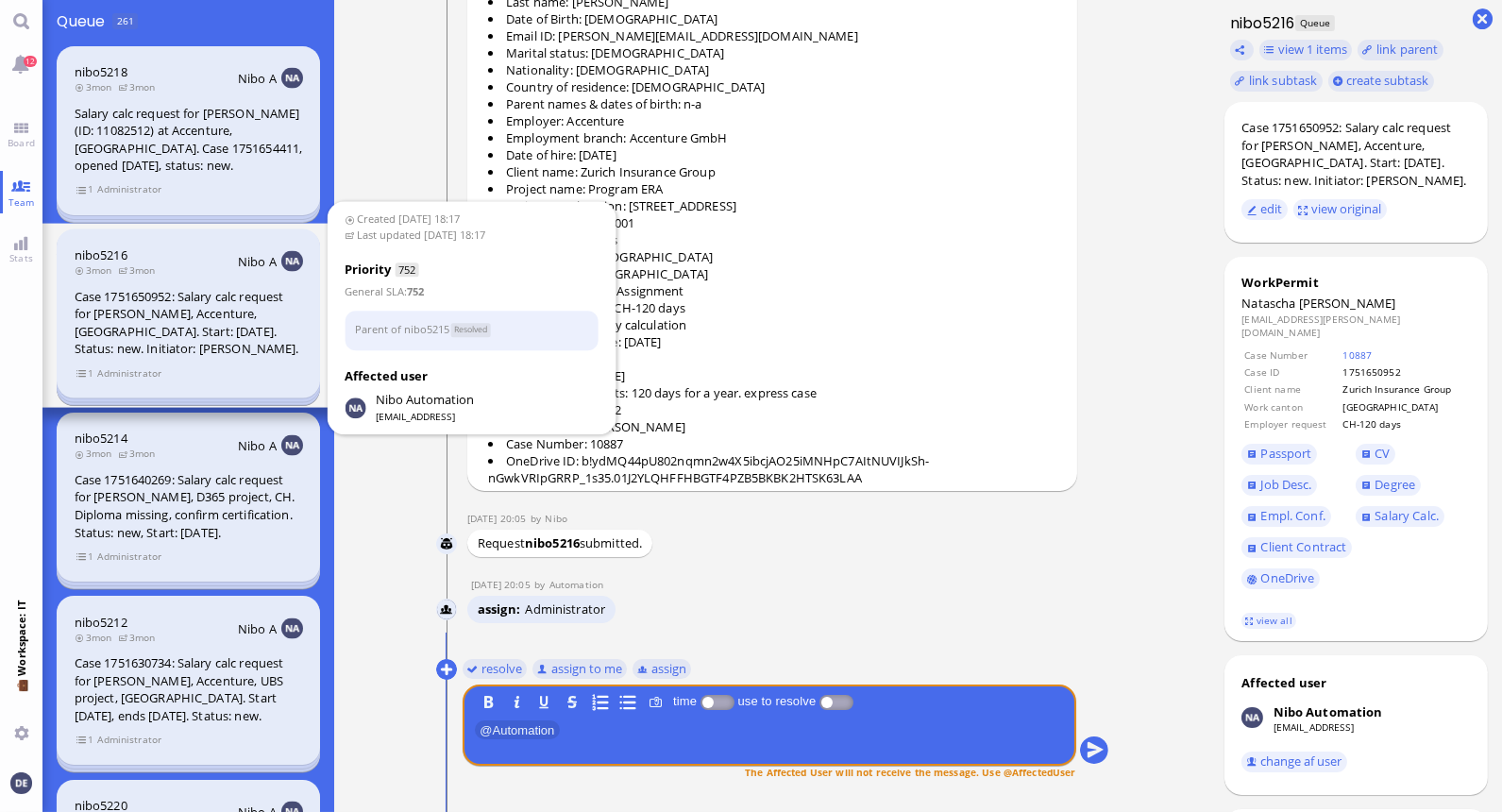
click at [176, 547] on section "1 Administrator" at bounding box center [189, 555] width 228 height 18
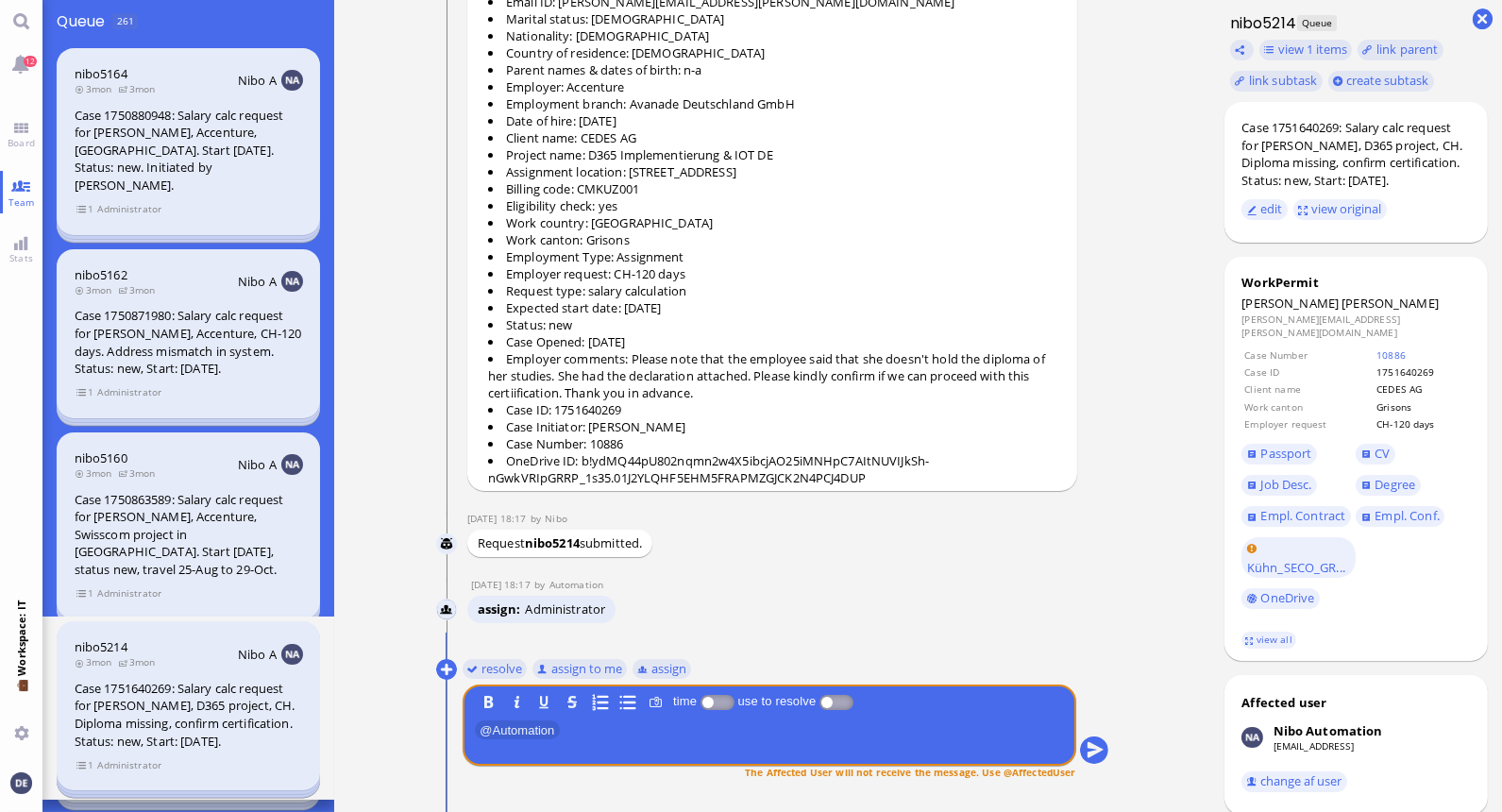
click at [184, 156] on div "Case 1750880948: Salary calc request for [PERSON_NAME], Accenture, [GEOGRAPHIC_…" at bounding box center [189, 151] width 228 height 88
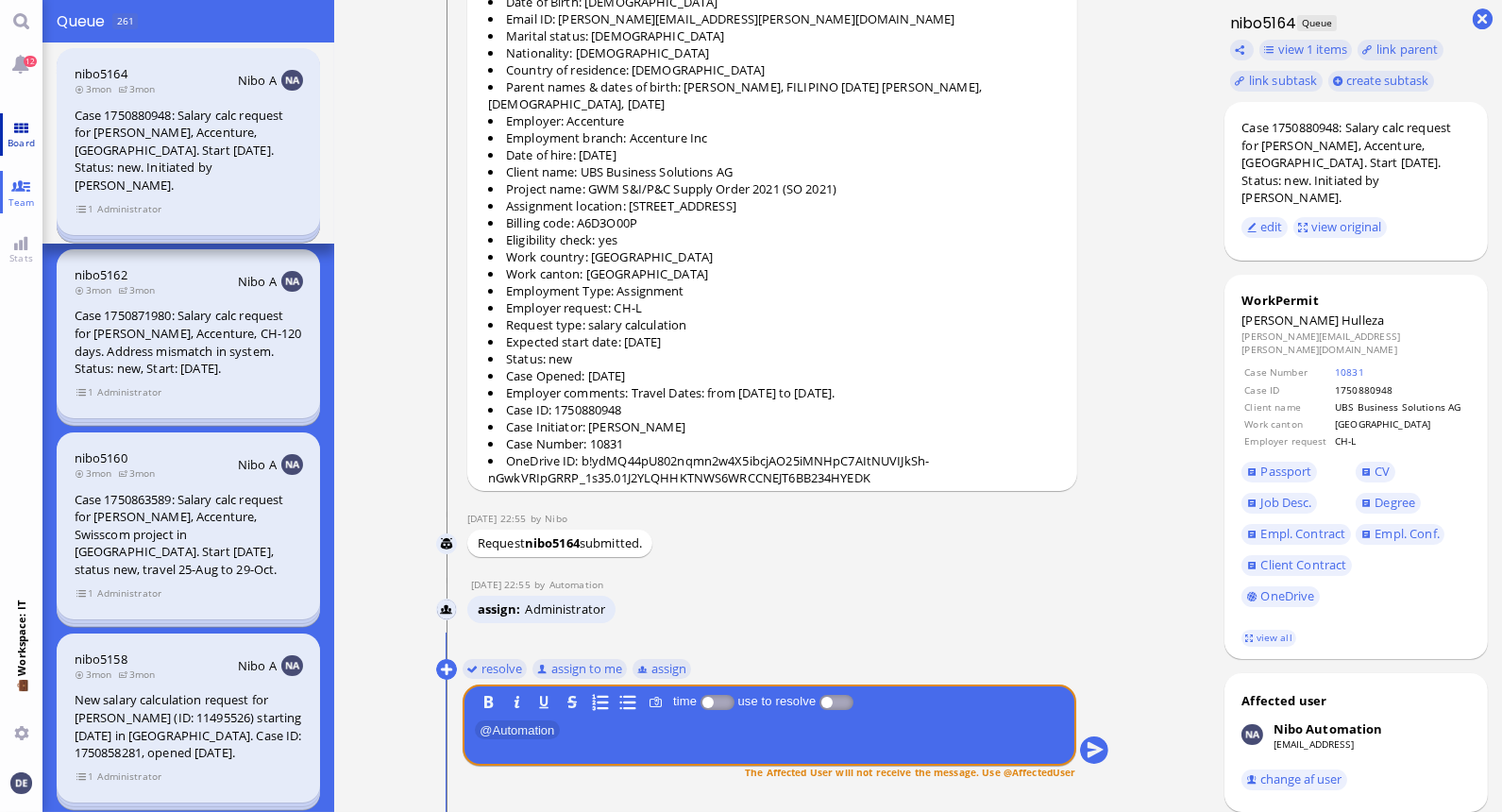
click at [25, 142] on span "Board" at bounding box center [21, 142] width 37 height 13
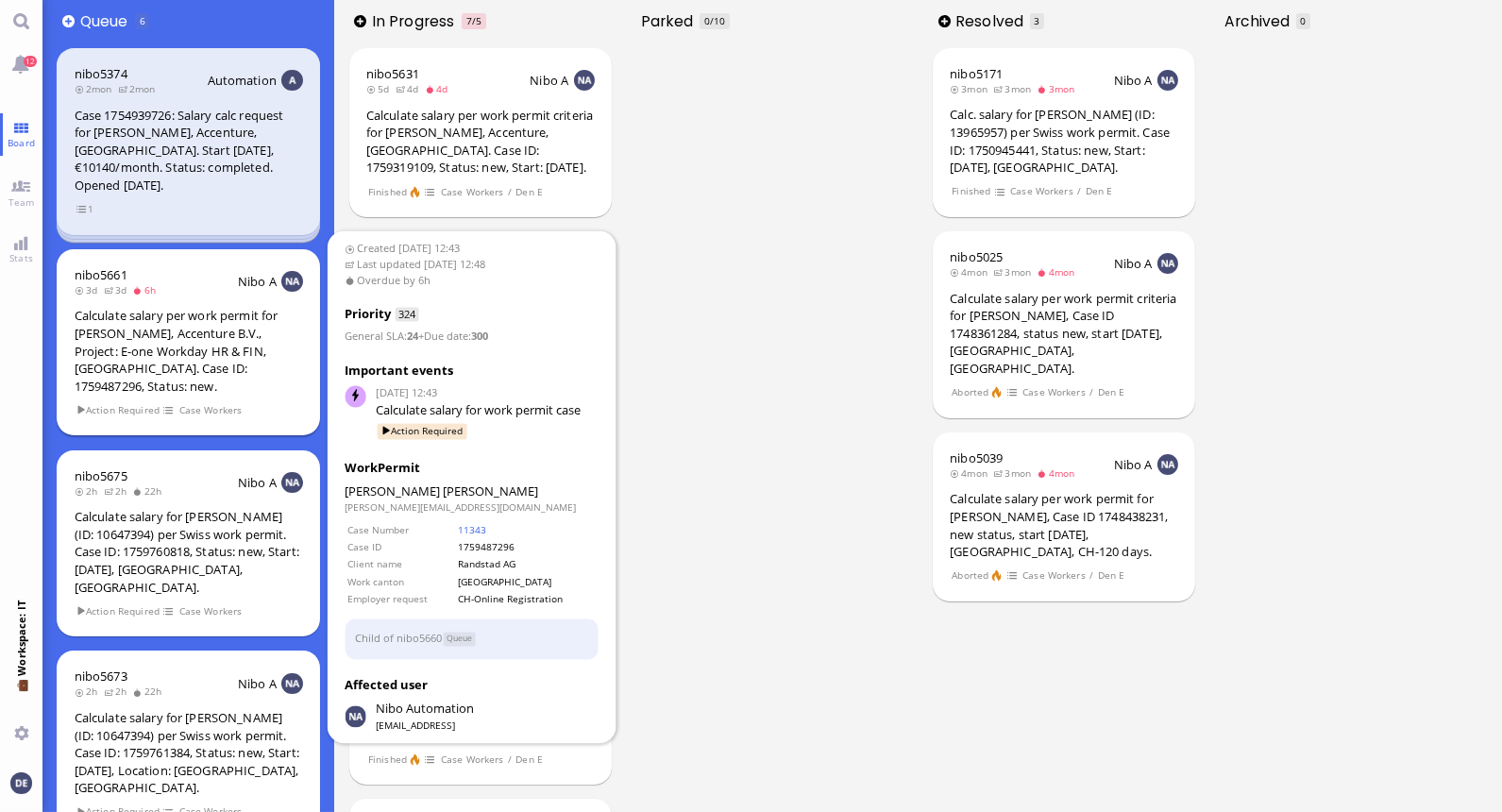
click at [186, 340] on div "Calculate salary per work permit for [PERSON_NAME], Accenture B.V., Project: E-…" at bounding box center [189, 351] width 228 height 88
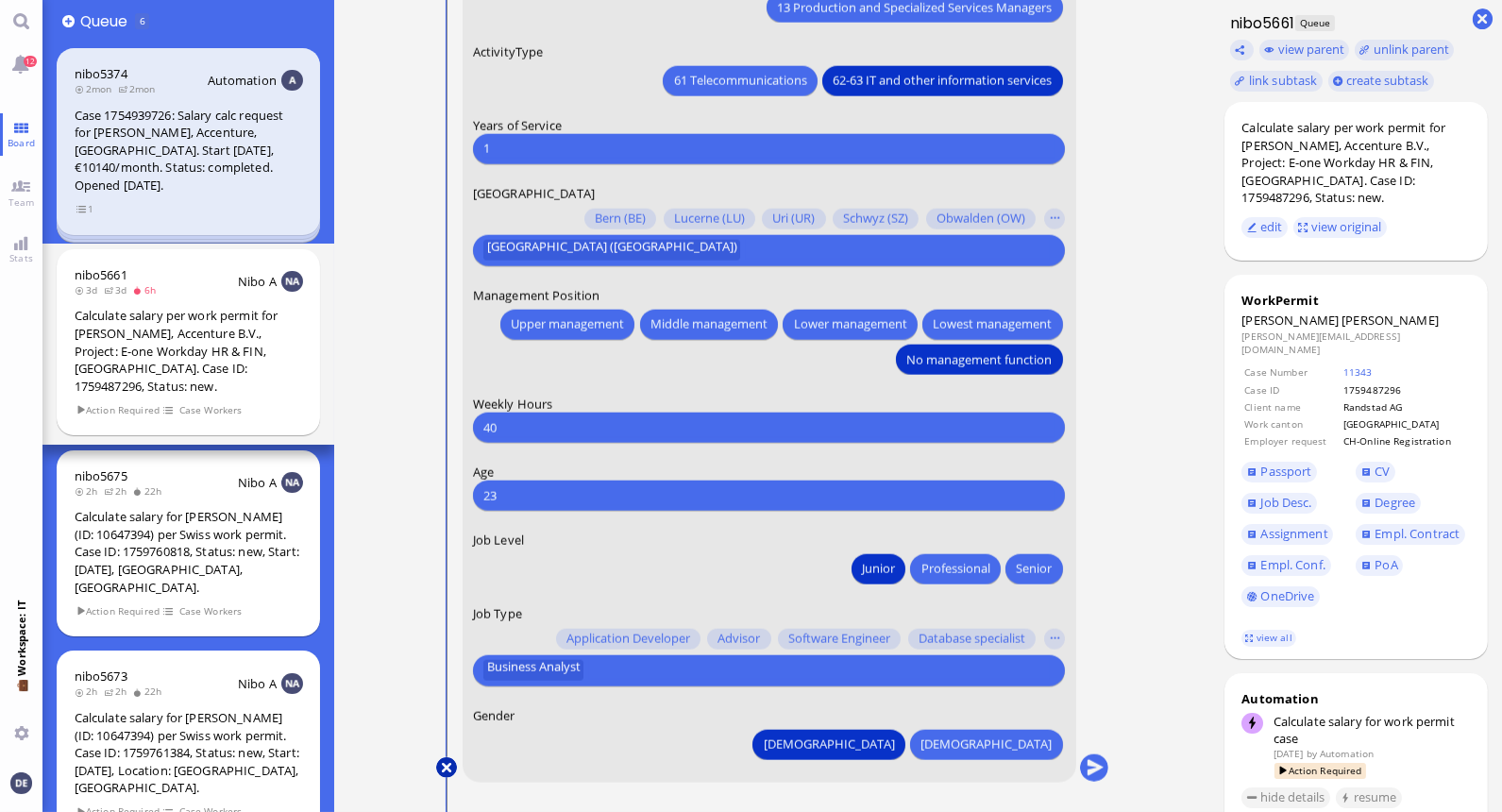
click at [444, 765] on button at bounding box center [446, 767] width 21 height 21
